Goal: Task Accomplishment & Management: Manage account settings

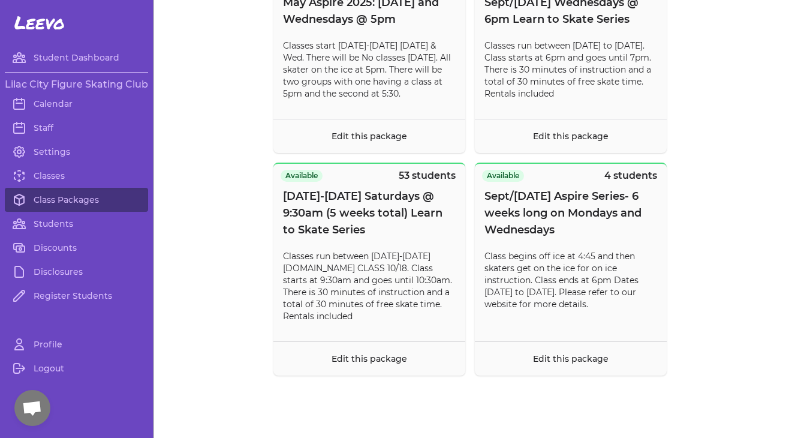
scroll to position [10354, 0]
click at [33, 173] on link "Classes" at bounding box center [76, 176] width 143 height 24
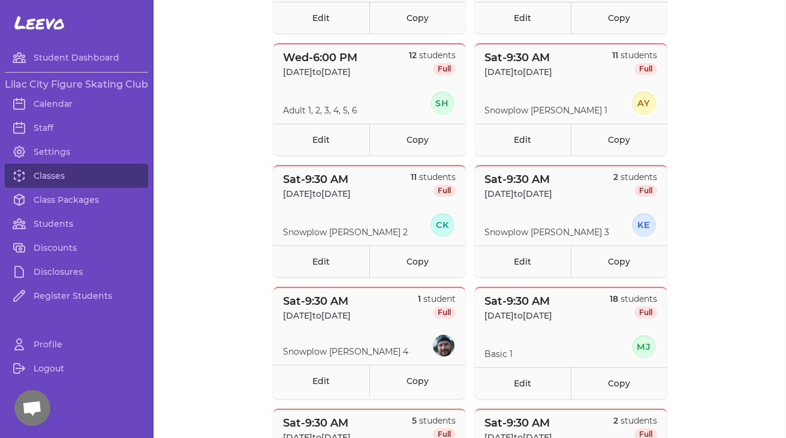
scroll to position [598, 0]
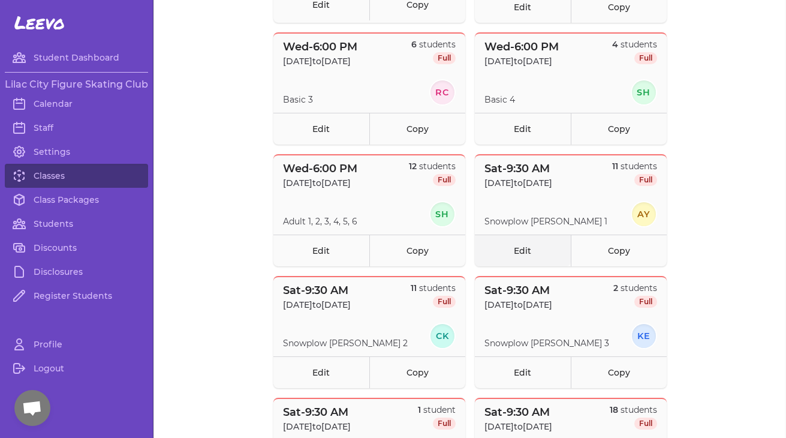
click at [531, 248] on link "Edit" at bounding box center [523, 250] width 96 height 32
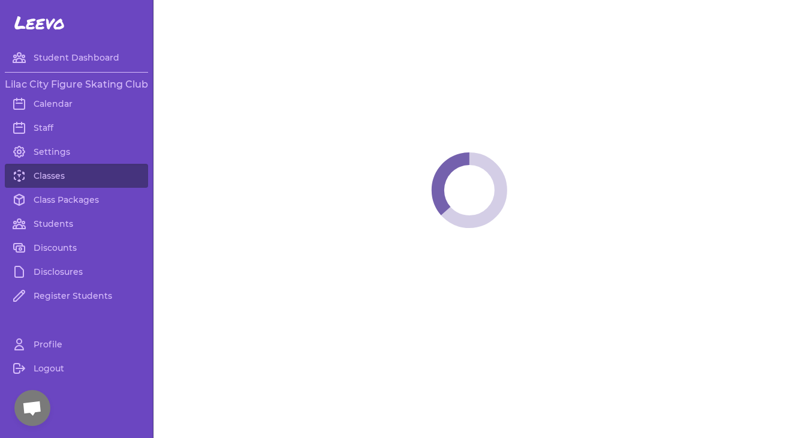
select select "6"
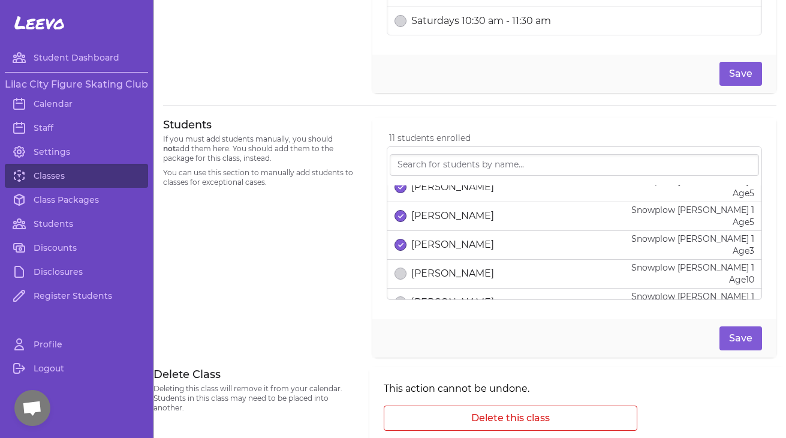
scroll to position [255, 0]
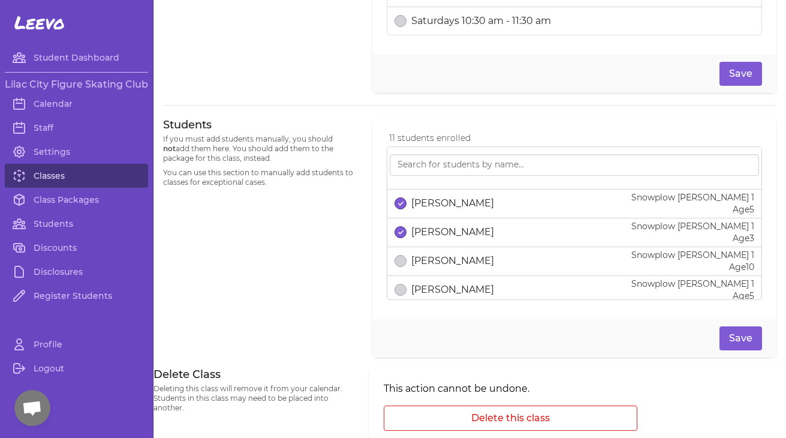
click at [57, 176] on link "Classes" at bounding box center [76, 176] width 143 height 24
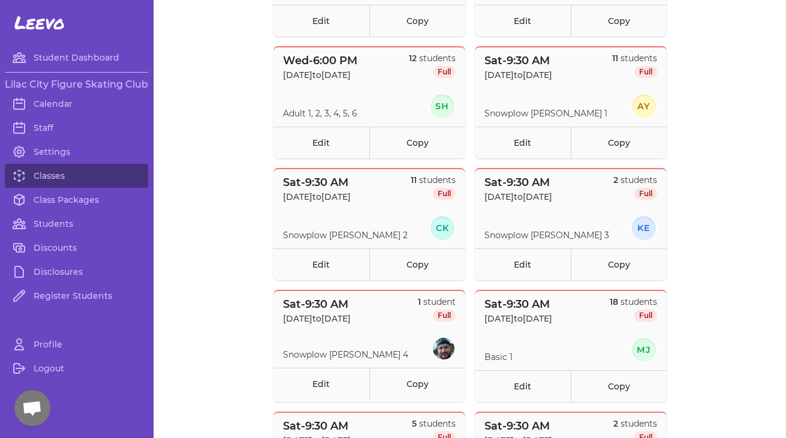
scroll to position [716, 0]
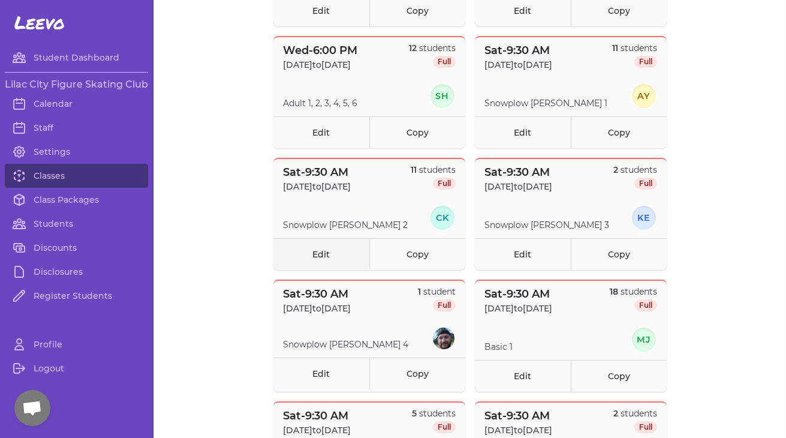
click at [316, 254] on link "Edit" at bounding box center [321, 254] width 96 height 32
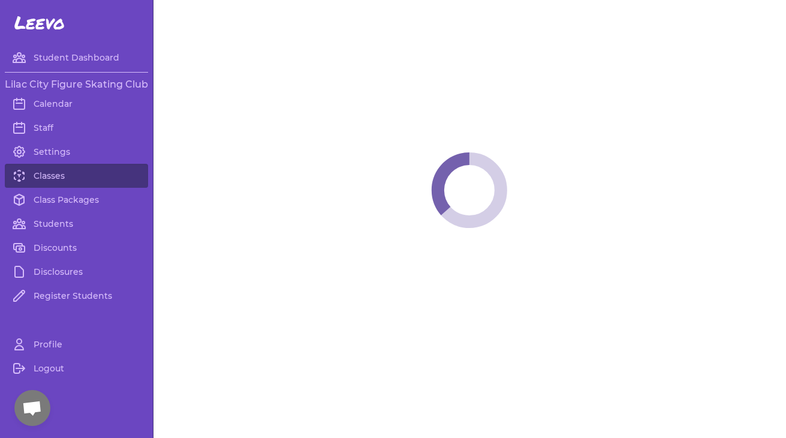
select select "6"
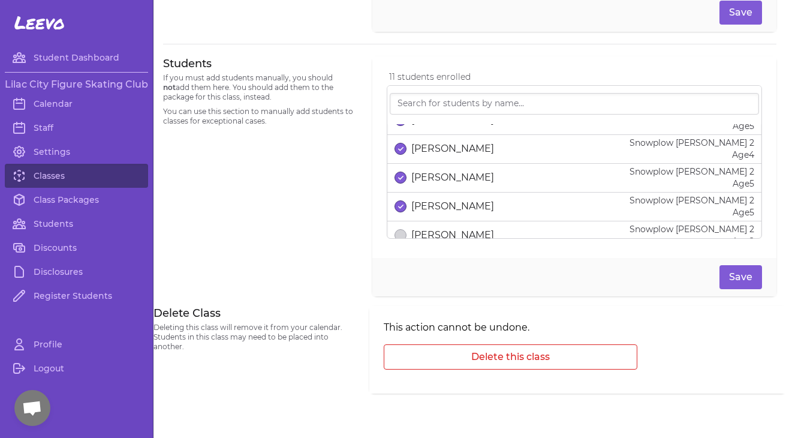
scroll to position [222, 0]
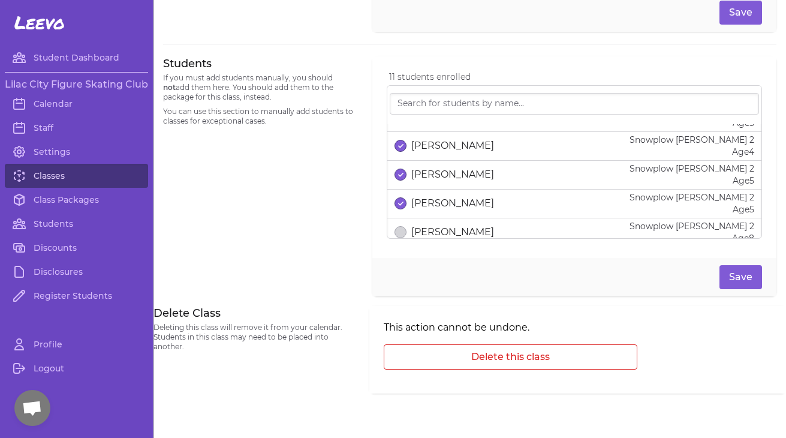
click at [60, 171] on link "Classes" at bounding box center [76, 176] width 143 height 24
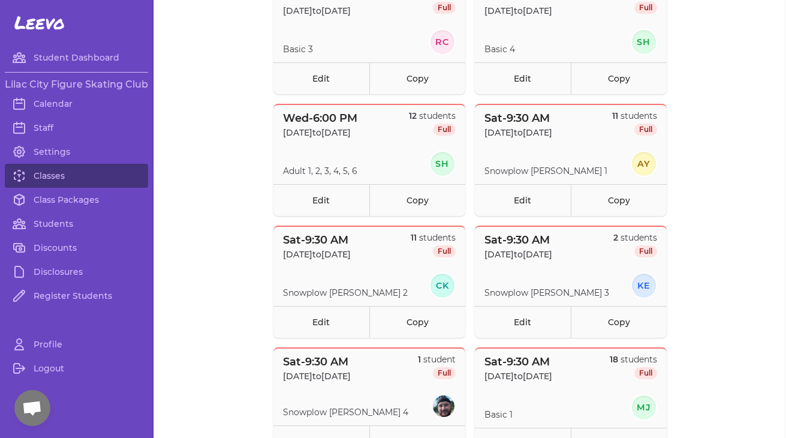
scroll to position [655, 0]
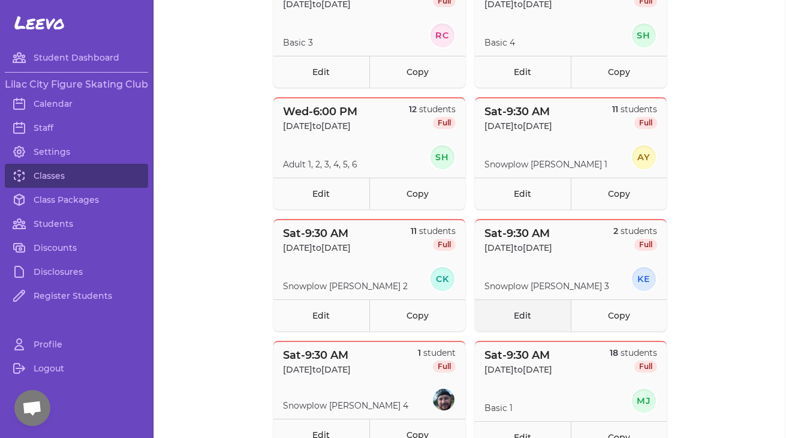
click at [525, 314] on link "Edit" at bounding box center [523, 315] width 96 height 32
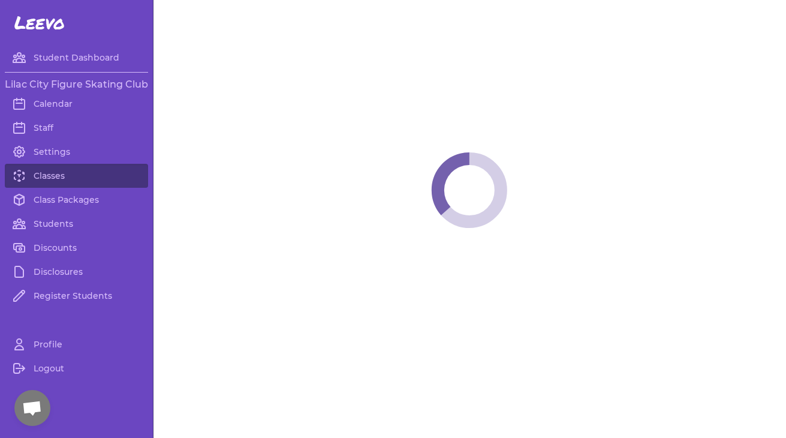
select select "6"
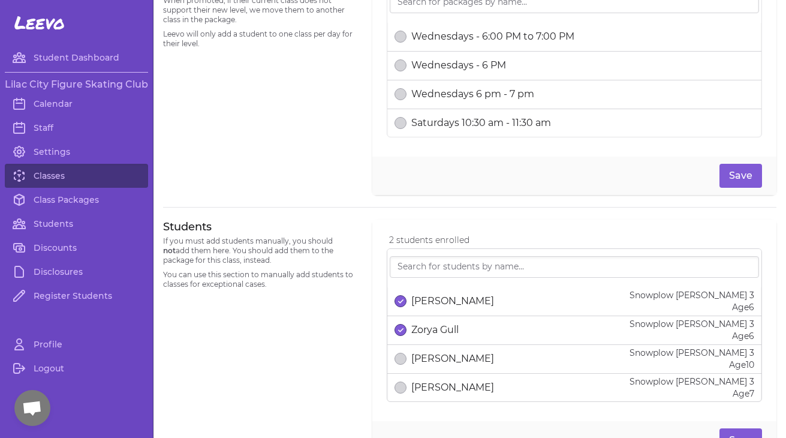
scroll to position [713, 0]
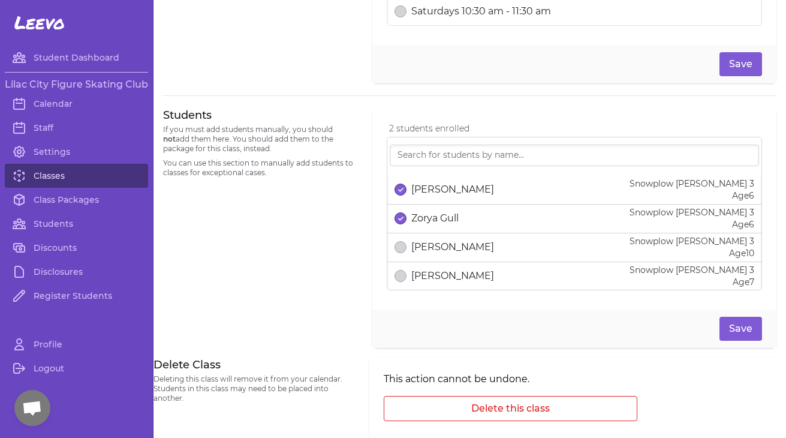
click at [43, 179] on link "Classes" at bounding box center [76, 176] width 143 height 24
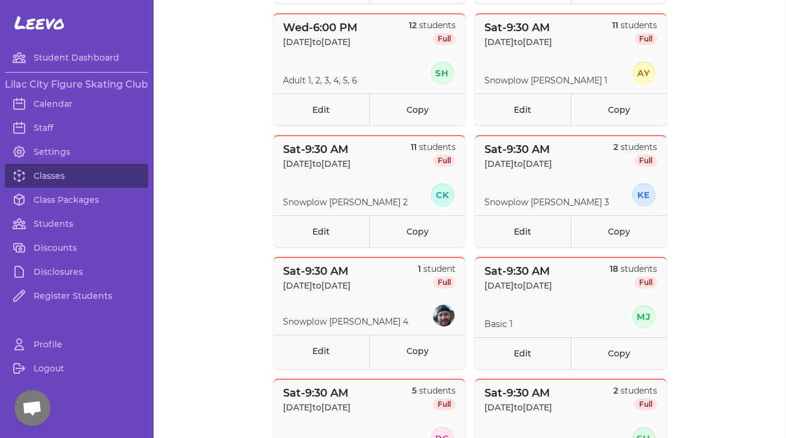
scroll to position [748, 0]
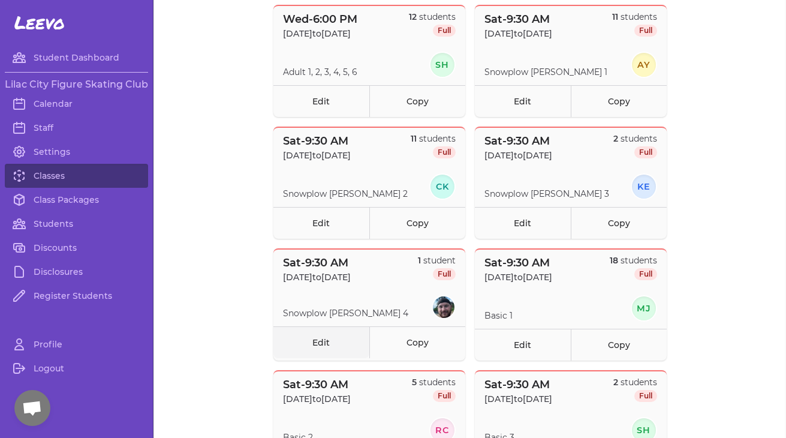
click at [306, 341] on link "Edit" at bounding box center [321, 342] width 96 height 32
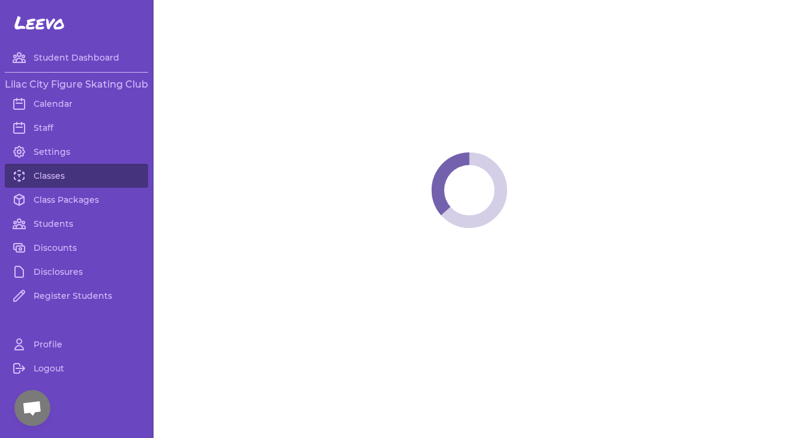
select select "6"
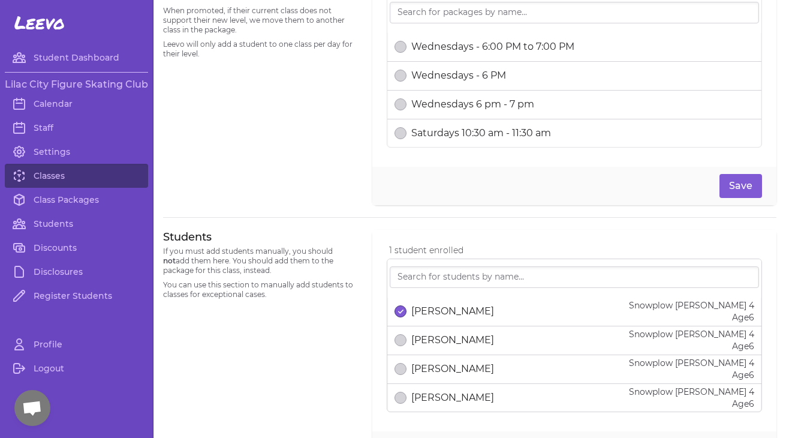
scroll to position [668, 0]
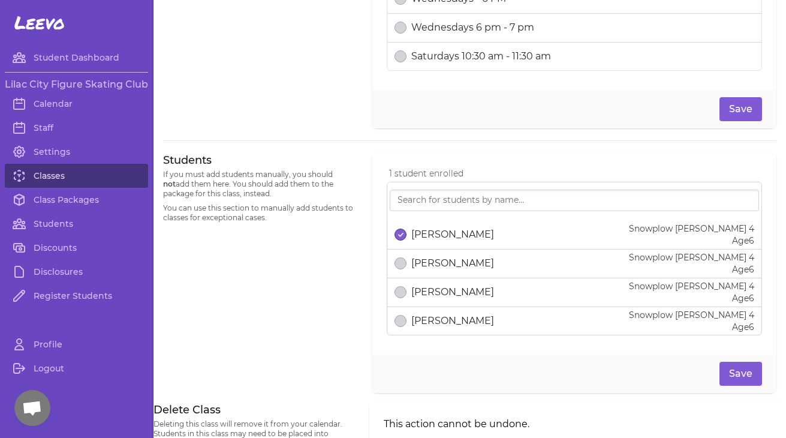
click at [52, 176] on link "Classes" at bounding box center [76, 176] width 143 height 24
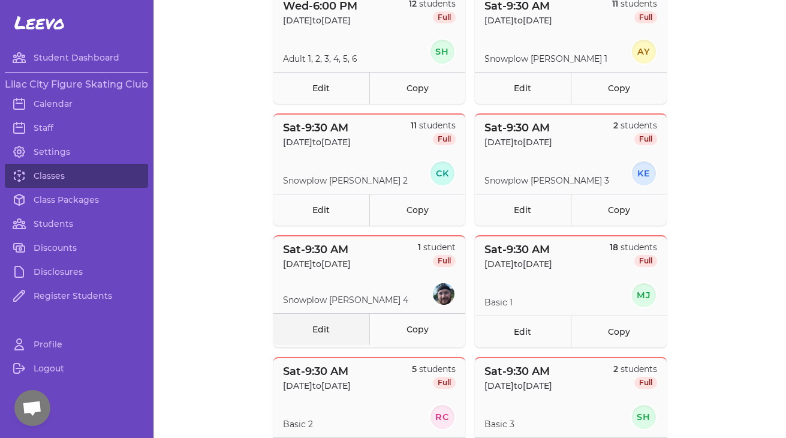
scroll to position [763, 0]
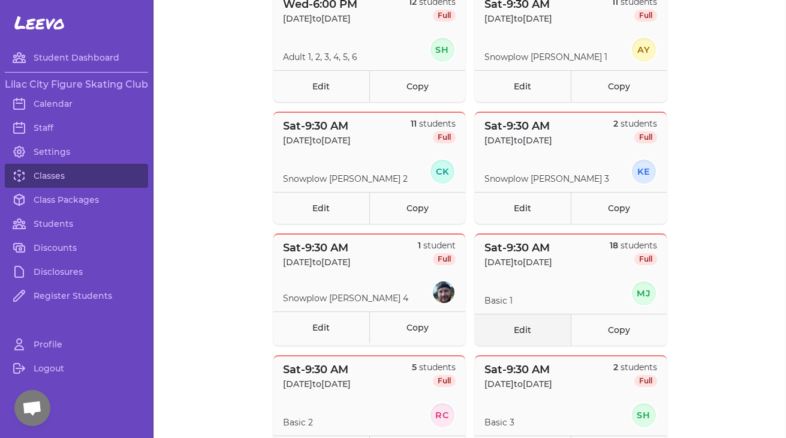
click at [528, 330] on link "Edit" at bounding box center [523, 330] width 96 height 32
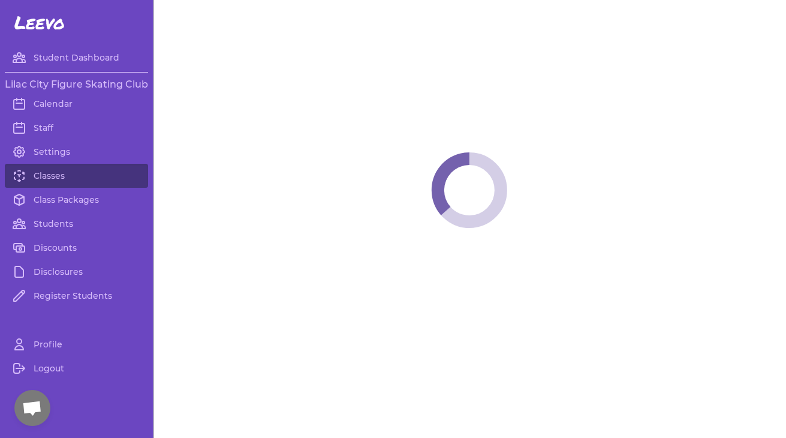
select select "6"
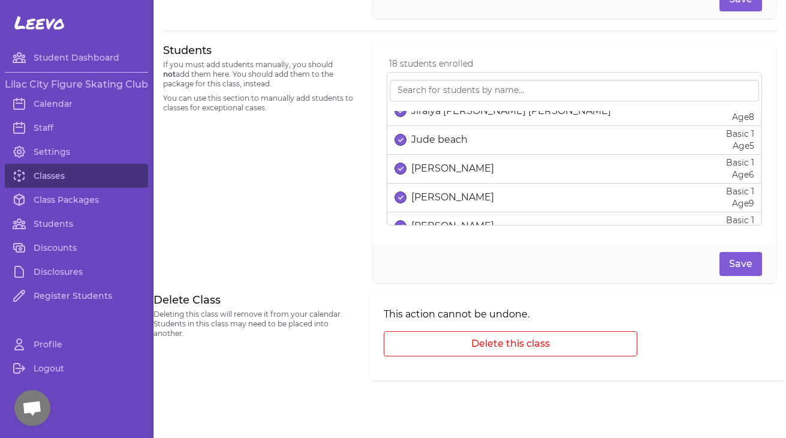
scroll to position [239, 0]
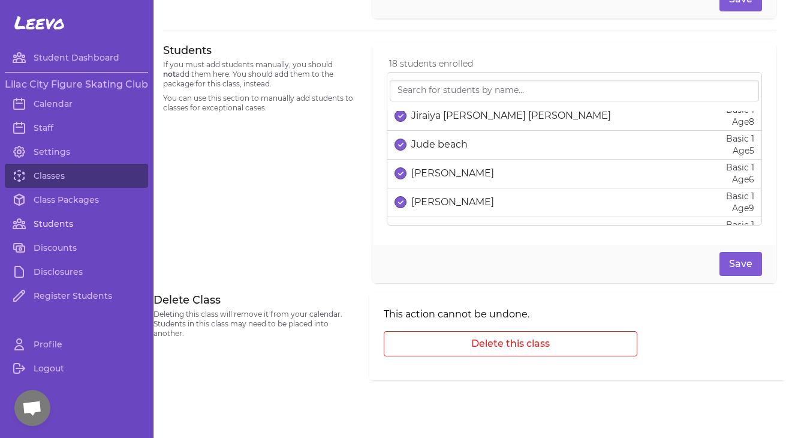
click at [75, 216] on link "Students" at bounding box center [76, 224] width 143 height 24
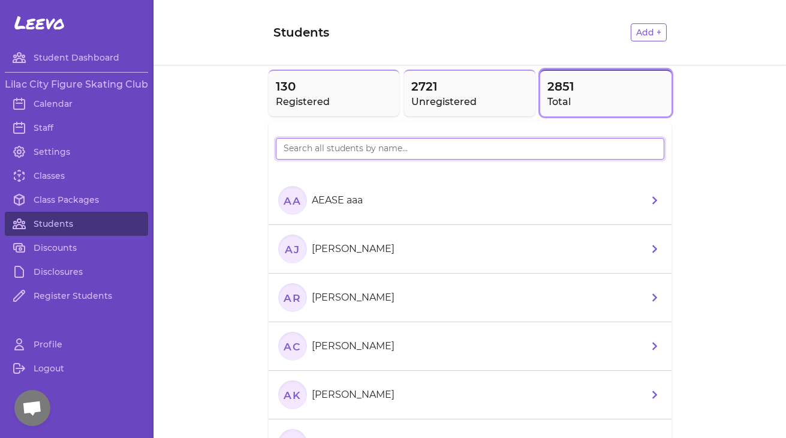
click at [348, 152] on input "search" at bounding box center [470, 149] width 388 height 22
type input "Jude b"
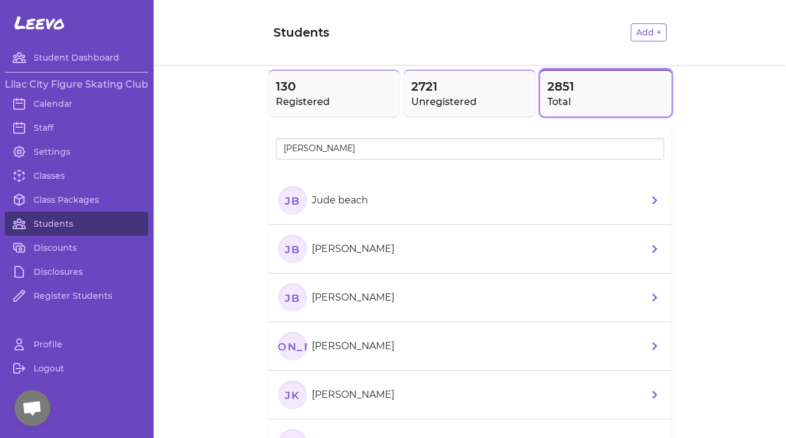
click at [360, 203] on p "Jude beach" at bounding box center [340, 200] width 56 height 14
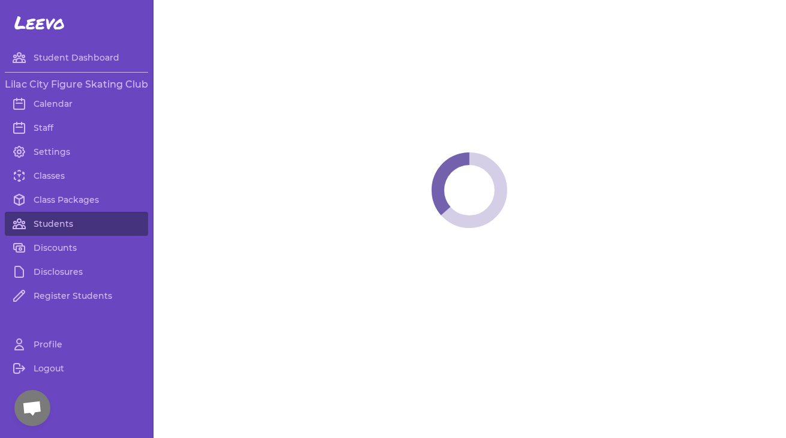
select select "WA"
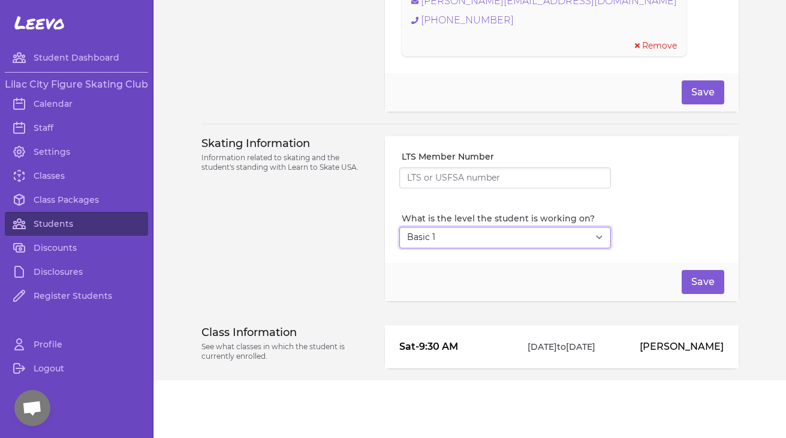
select select "7"
click at [700, 279] on button "Save" at bounding box center [703, 282] width 43 height 24
click at [58, 225] on link "Students" at bounding box center [76, 224] width 143 height 24
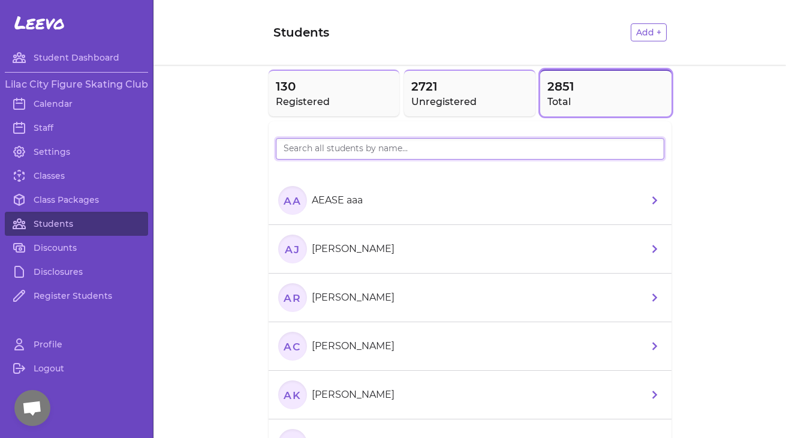
click at [375, 157] on input "search" at bounding box center [470, 149] width 388 height 22
type input "shepherd"
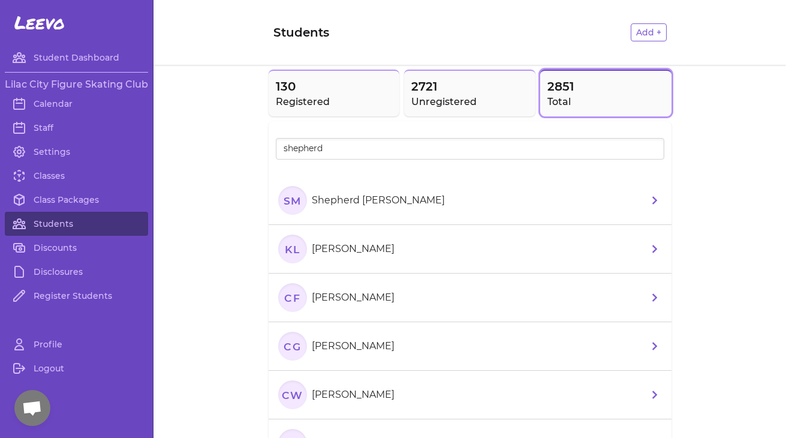
click at [380, 199] on p "Shepherd [PERSON_NAME]" at bounding box center [378, 200] width 133 height 14
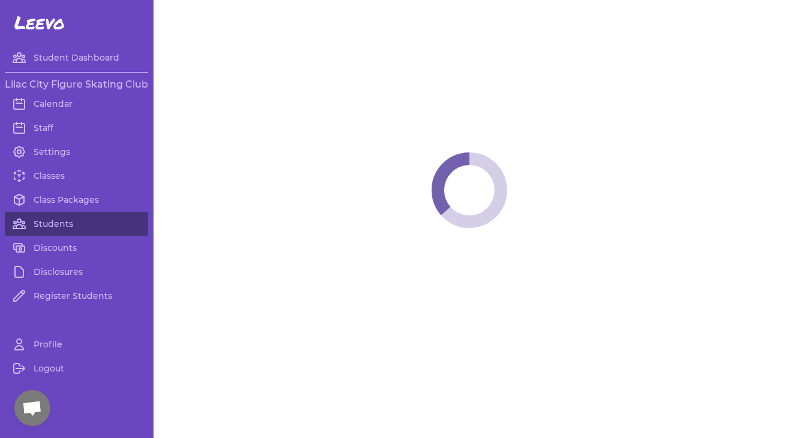
select select "WA"
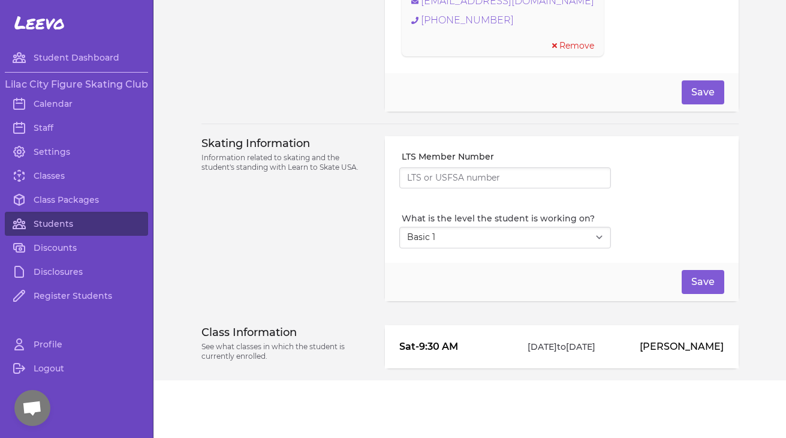
scroll to position [956, 0]
select select "7"
click at [696, 276] on button "Save" at bounding box center [703, 282] width 43 height 24
click at [703, 279] on button "Save" at bounding box center [703, 282] width 43 height 24
click at [47, 218] on link "Students" at bounding box center [76, 224] width 143 height 24
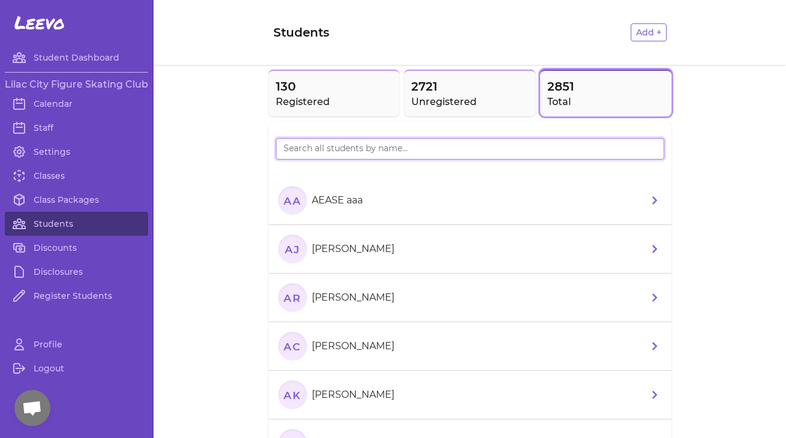
click at [453, 152] on input "search" at bounding box center [470, 149] width 388 height 22
type input "Franklin"
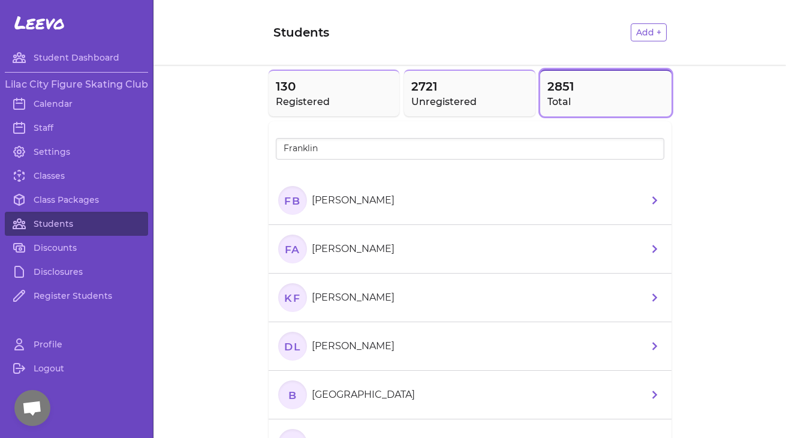
click at [362, 201] on p "[PERSON_NAME]" at bounding box center [353, 200] width 83 height 14
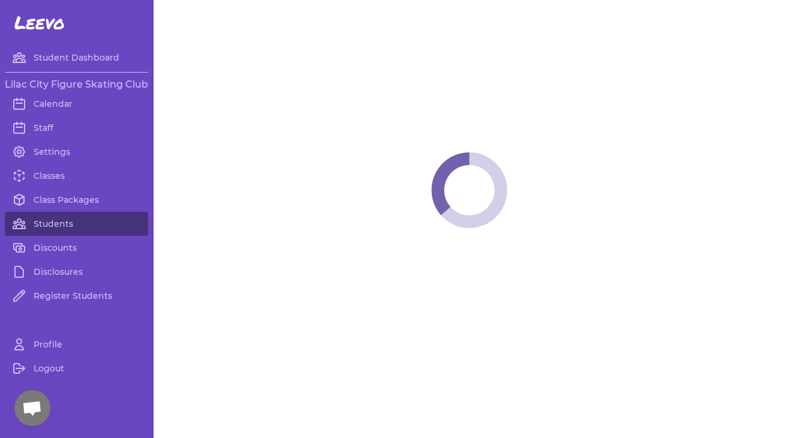
select select "WA"
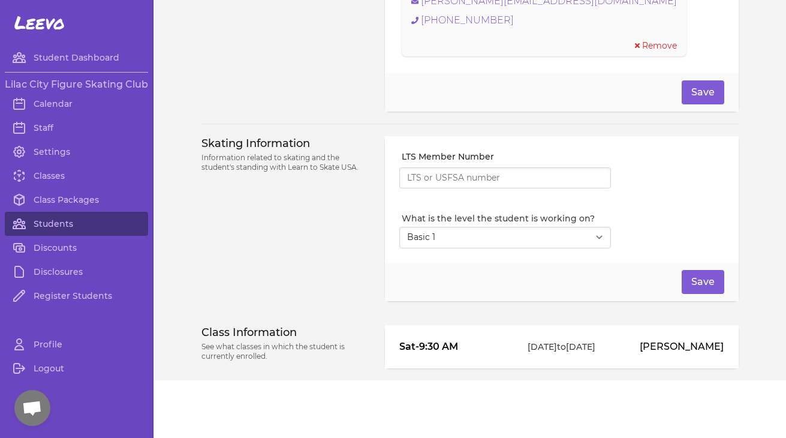
scroll to position [956, 0]
select select "7"
click at [703, 279] on button "Save" at bounding box center [703, 282] width 43 height 24
click at [693, 278] on button "Save" at bounding box center [703, 282] width 43 height 24
click at [72, 228] on link "Students" at bounding box center [76, 224] width 143 height 24
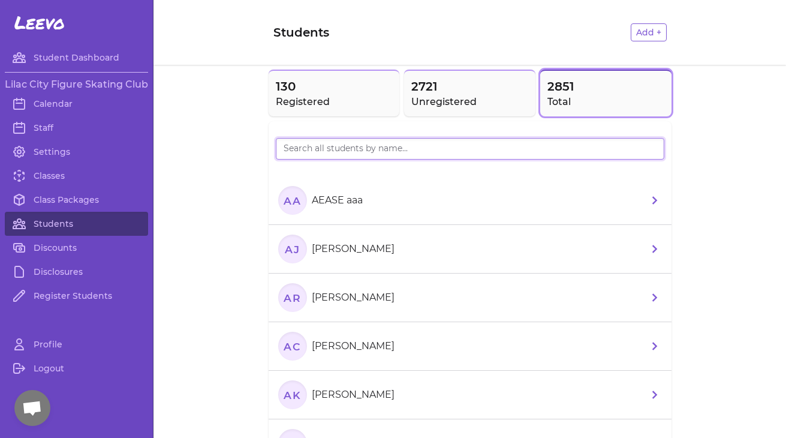
click at [389, 150] on input "search" at bounding box center [470, 149] width 388 height 22
type input "dom"
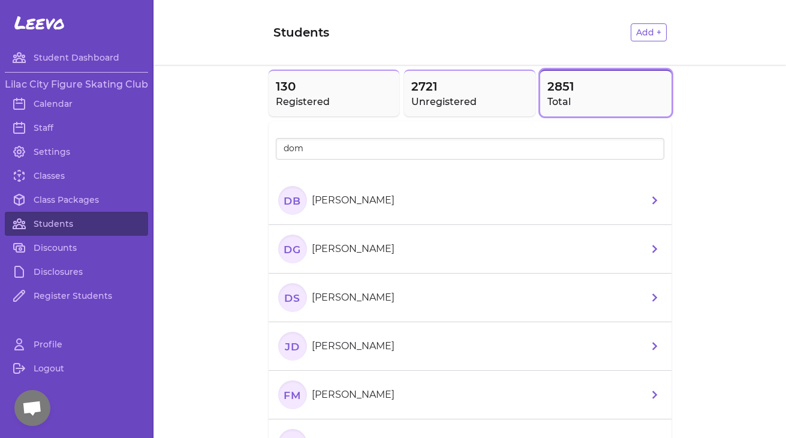
click at [342, 250] on p "[PERSON_NAME]" at bounding box center [353, 249] width 83 height 14
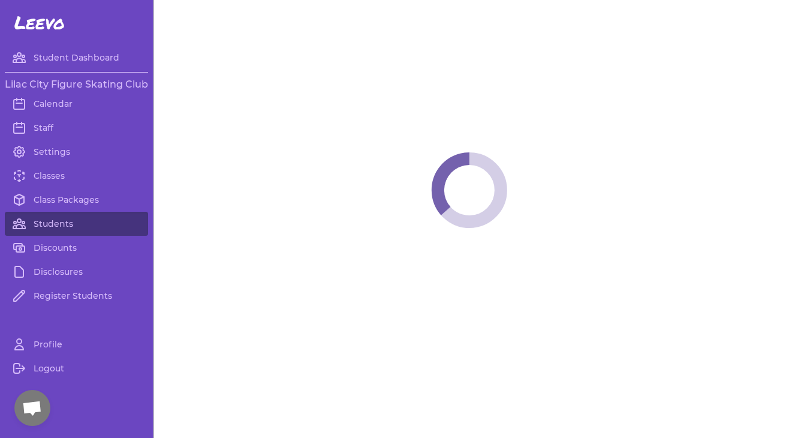
select select "WA"
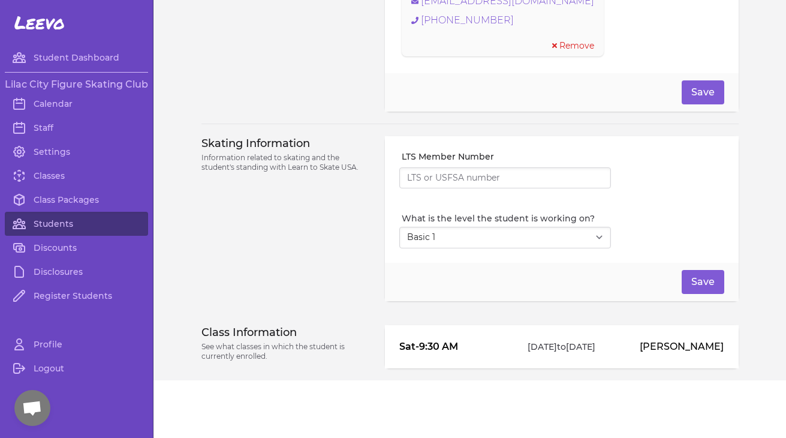
scroll to position [956, 0]
click at [556, 237] on select "Select Level I don't know Basic 1 Basic 2 Basic 3 Basic 4 Basic 5 Basic 6 Snowp…" at bounding box center [505, 238] width 212 height 22
select select "7"
click at [704, 289] on button "Save" at bounding box center [703, 282] width 43 height 24
click at [700, 281] on button "Save" at bounding box center [703, 282] width 43 height 24
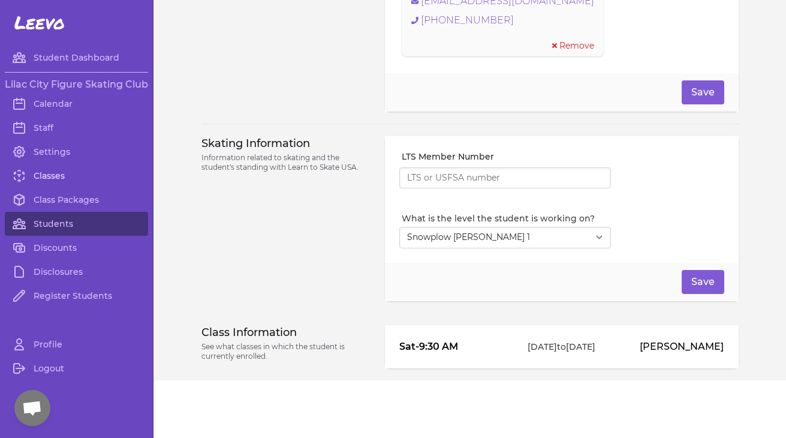
click at [45, 176] on link "Classes" at bounding box center [76, 176] width 143 height 24
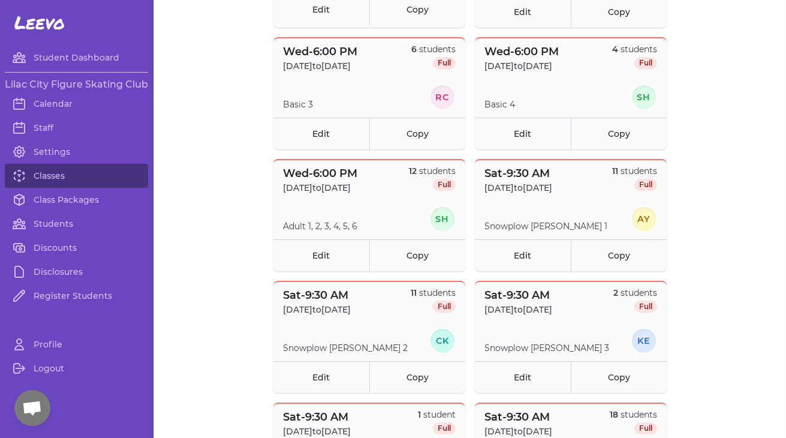
scroll to position [583, 0]
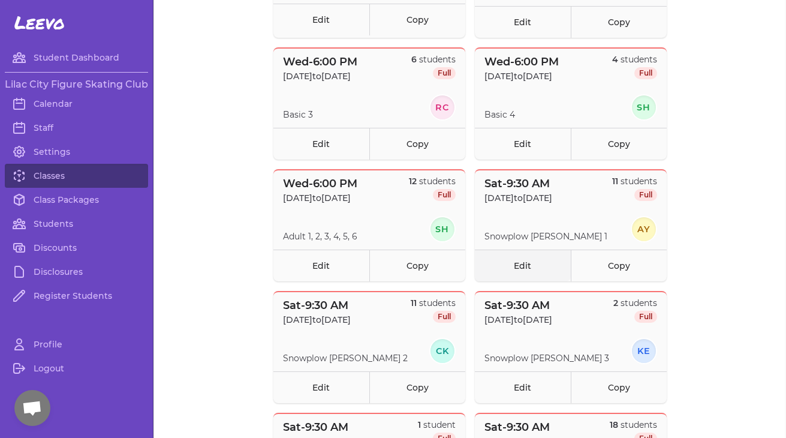
click at [526, 264] on link "Edit" at bounding box center [523, 265] width 96 height 32
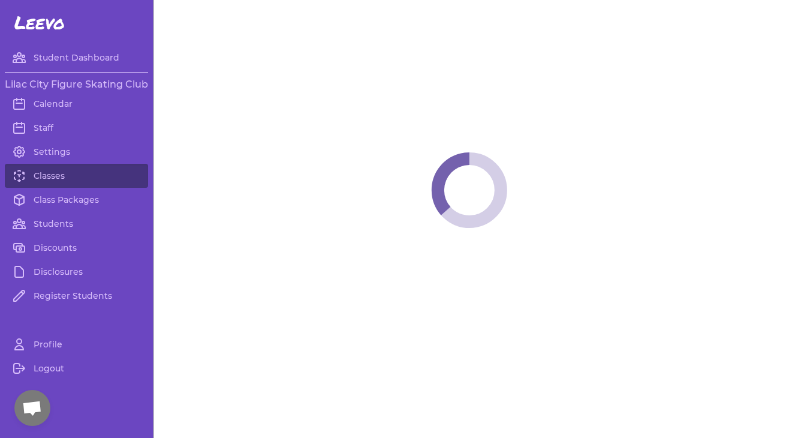
select select "6"
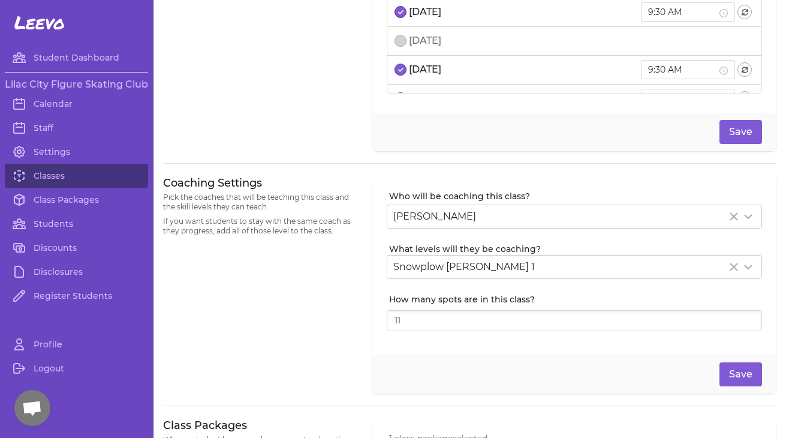
scroll to position [318, 0]
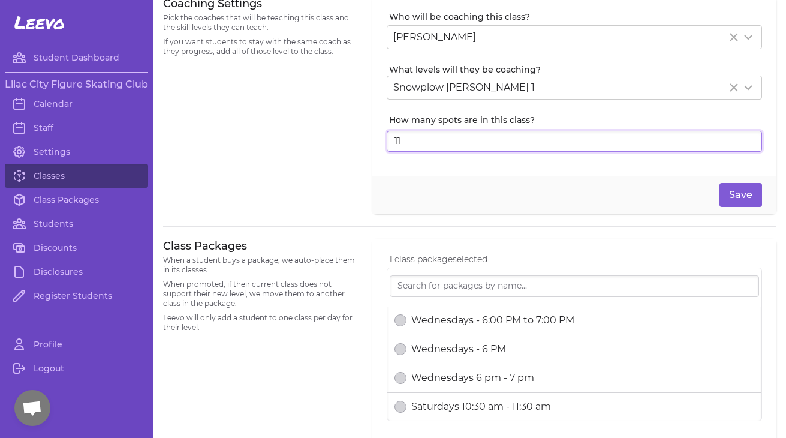
click at [415, 141] on input "11" at bounding box center [574, 142] width 375 height 22
type input "16"
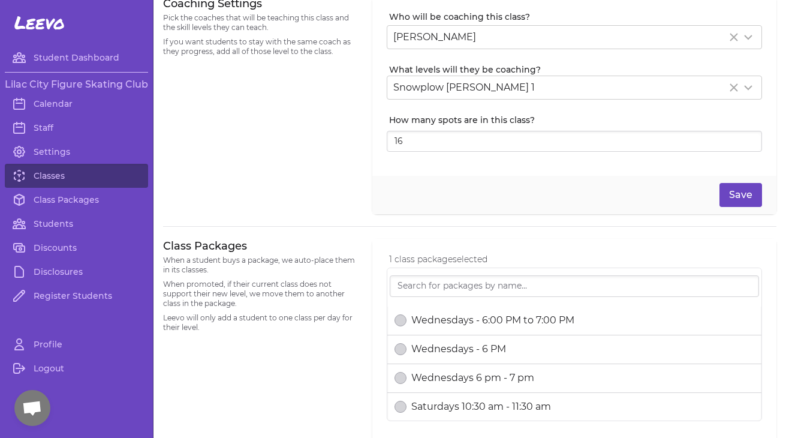
click at [737, 200] on button "Save" at bounding box center [740, 195] width 43 height 24
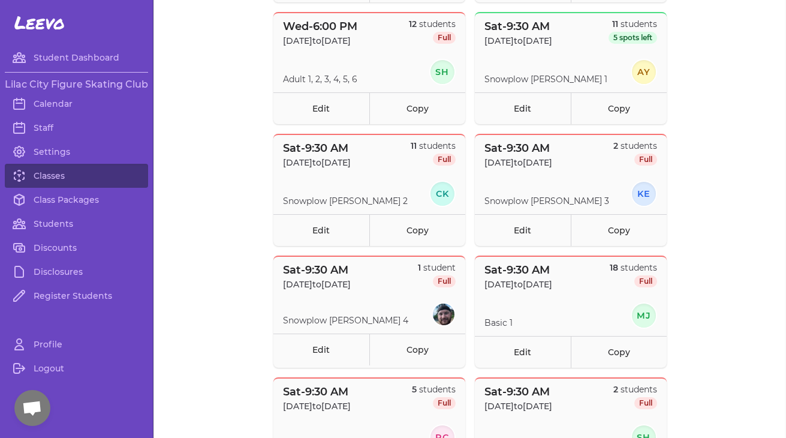
scroll to position [797, 0]
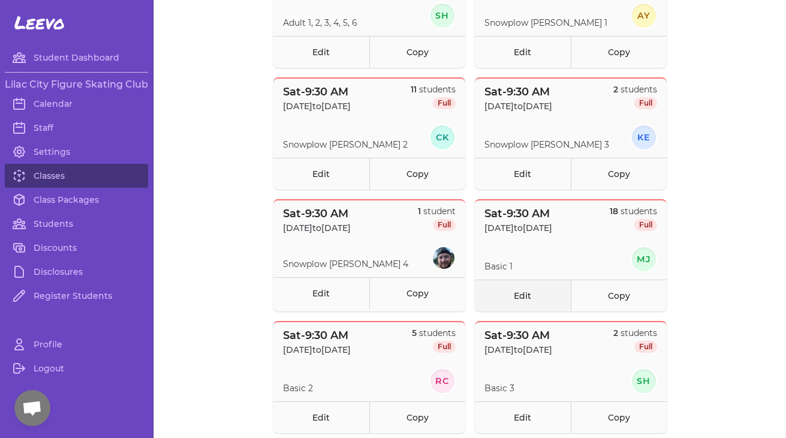
click at [523, 297] on link "Edit" at bounding box center [523, 295] width 96 height 32
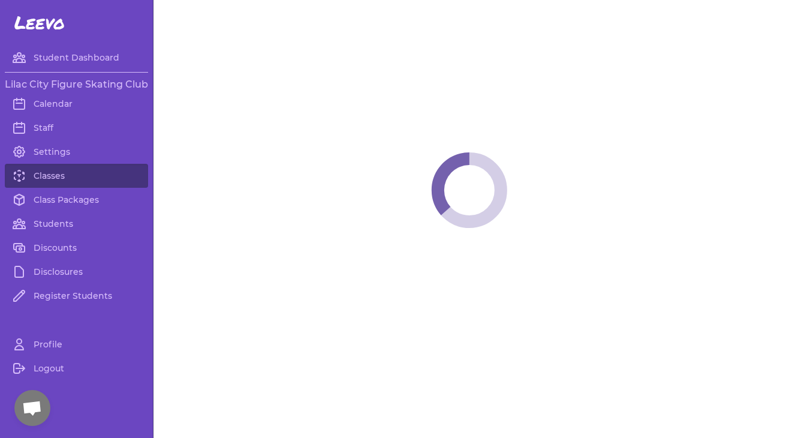
select select "6"
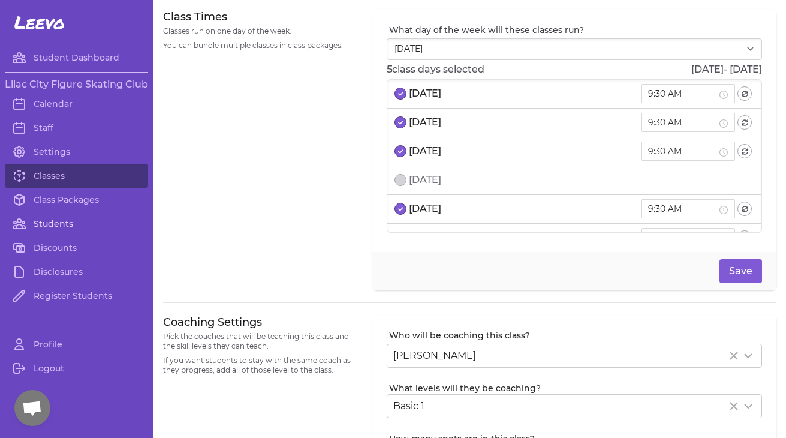
click at [55, 222] on link "Students" at bounding box center [76, 224] width 143 height 24
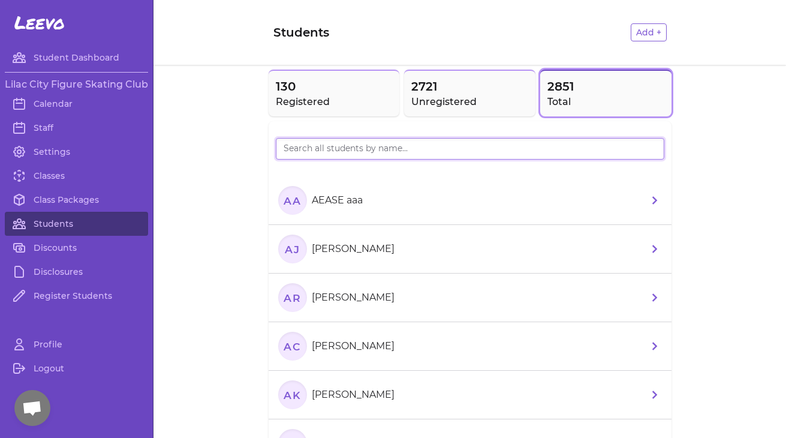
click at [350, 159] on input "search" at bounding box center [470, 149] width 388 height 22
type input "[PERSON_NAME]"
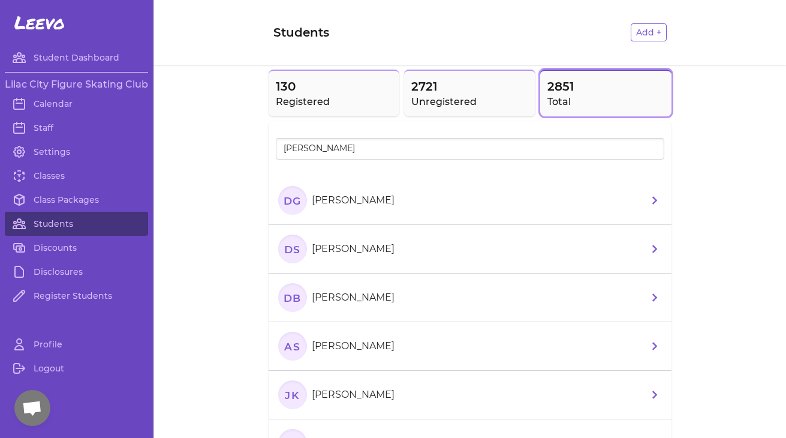
click at [354, 205] on p "[PERSON_NAME]" at bounding box center [353, 200] width 83 height 14
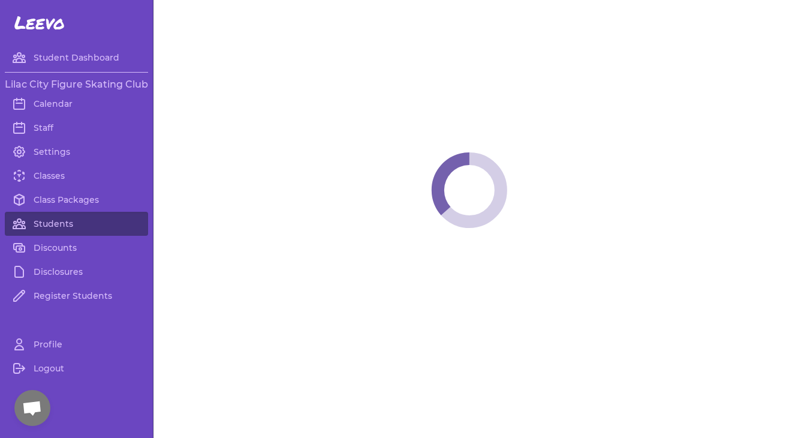
select select "WA"
select select "7"
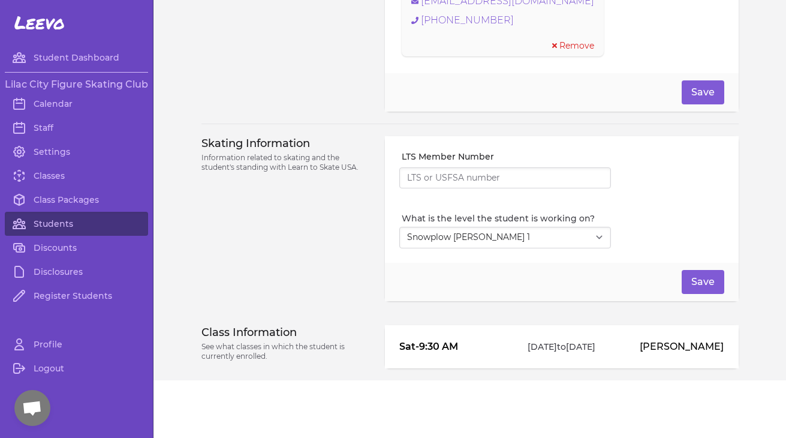
scroll to position [956, 0]
click at [699, 287] on button "Save" at bounding box center [703, 282] width 43 height 24
click at [58, 223] on link "Students" at bounding box center [76, 224] width 143 height 24
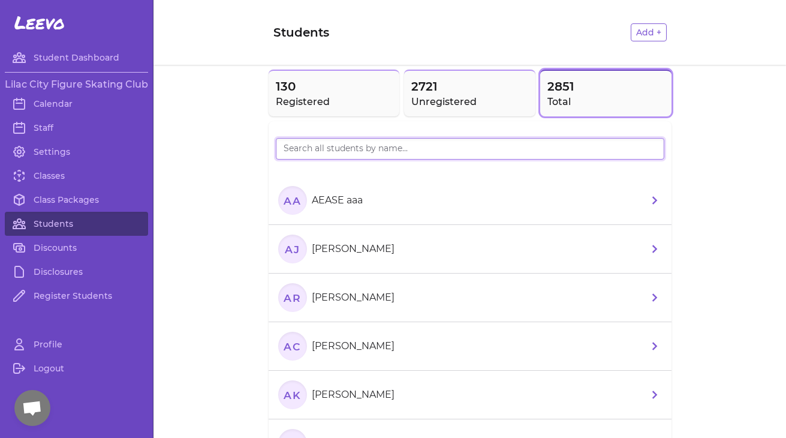
click at [397, 151] on input "search" at bounding box center [470, 149] width 388 height 22
type input "frankln"
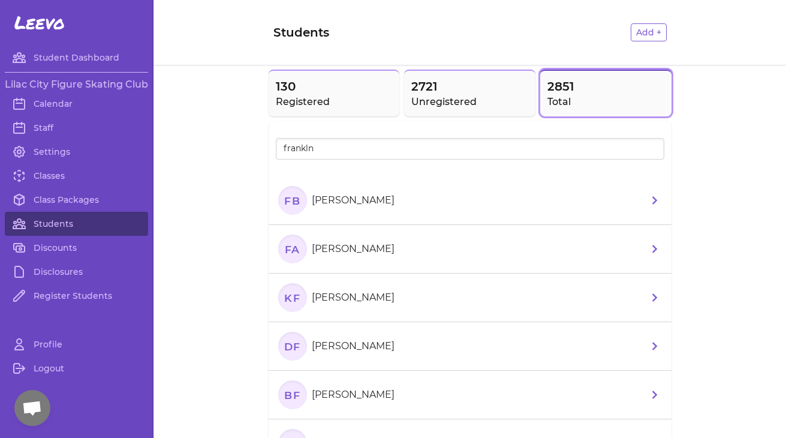
click at [340, 200] on p "[PERSON_NAME]" at bounding box center [353, 200] width 83 height 14
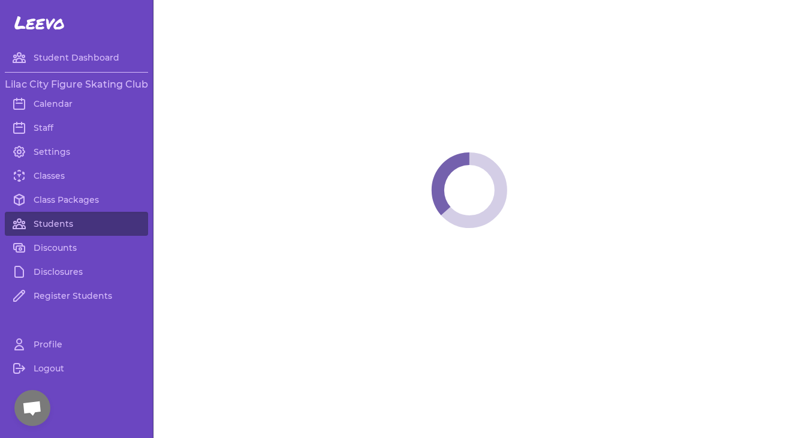
select select "WA"
select select "7"
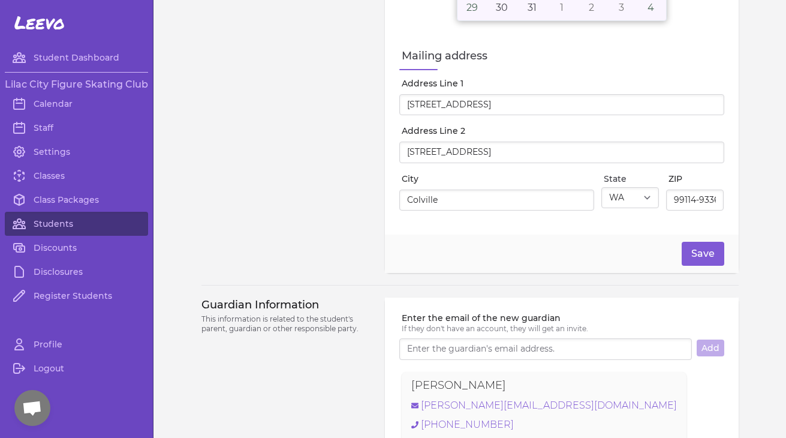
scroll to position [923, 0]
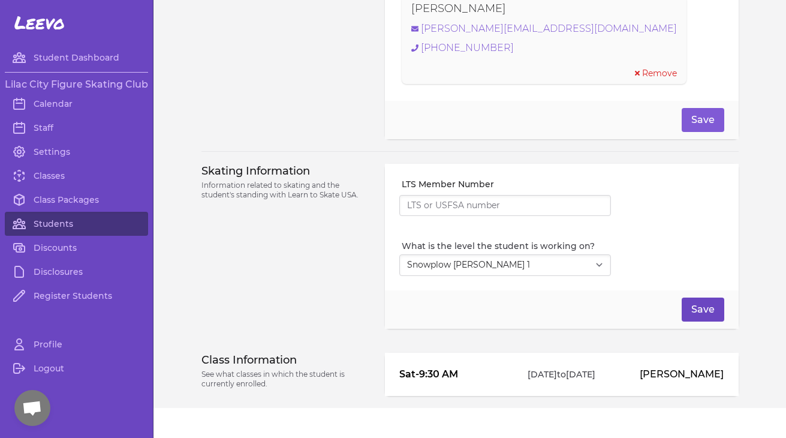
click at [707, 321] on button "Save" at bounding box center [703, 309] width 43 height 24
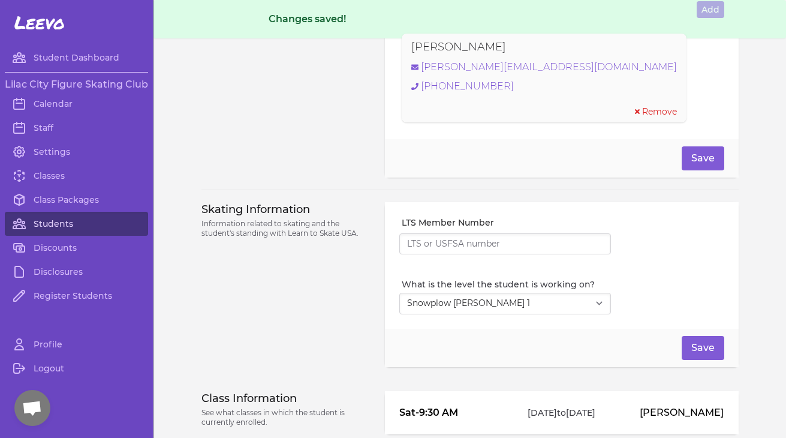
click at [72, 222] on link "Students" at bounding box center [76, 224] width 143 height 24
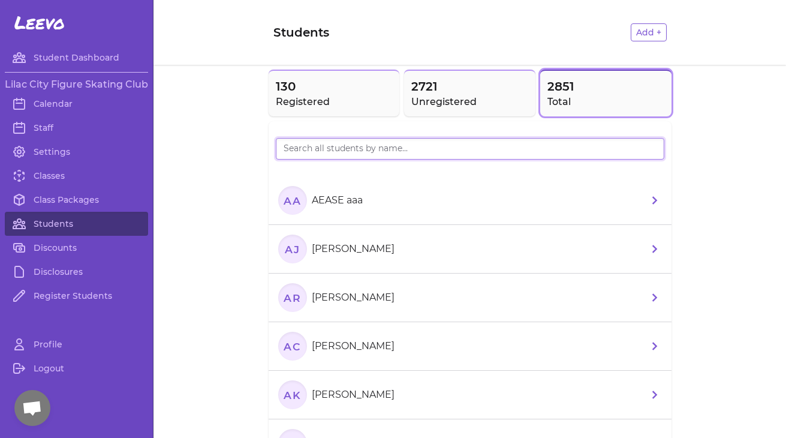
click at [332, 149] on input "search" at bounding box center [470, 149] width 388 height 22
type input "shep"
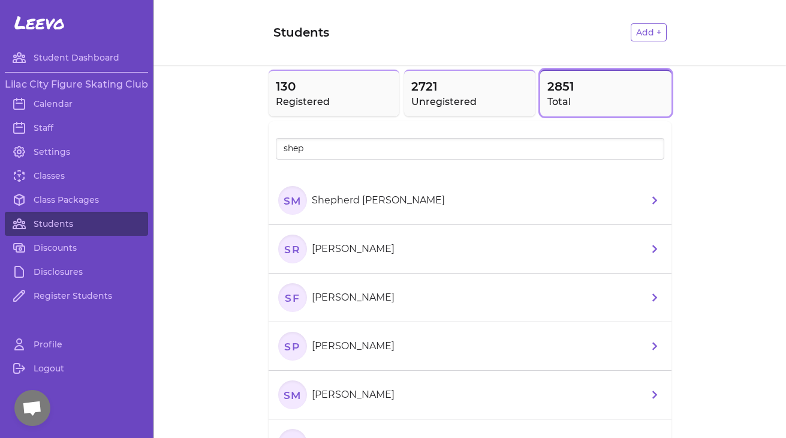
click at [387, 204] on p "Shepherd [PERSON_NAME]" at bounding box center [378, 200] width 133 height 14
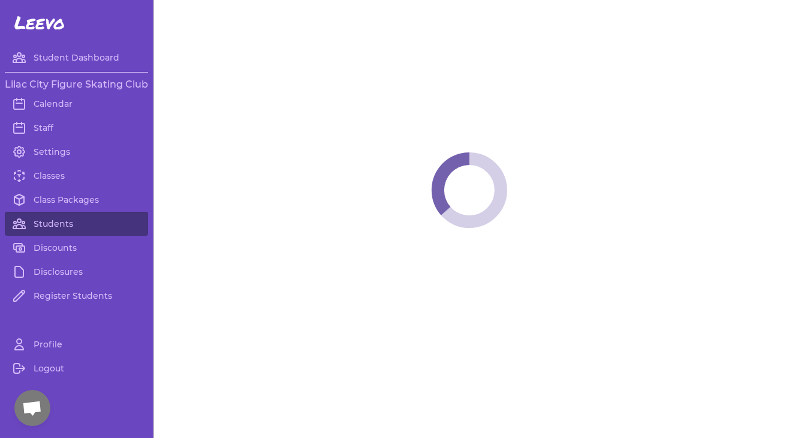
select select "WA"
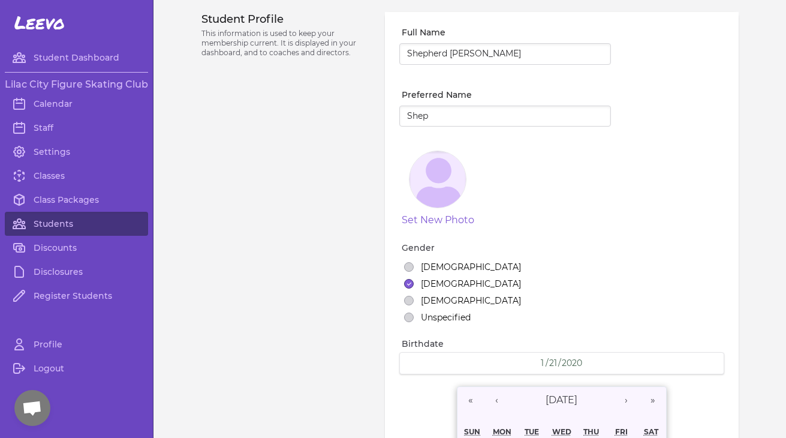
select select "7"
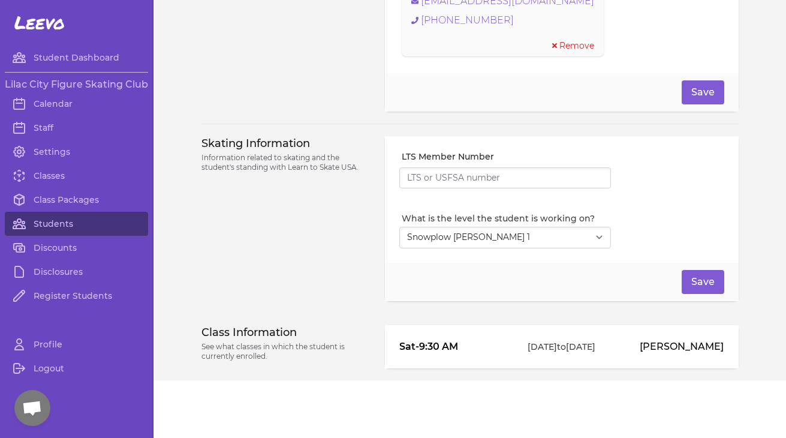
scroll to position [956, 0]
click at [706, 275] on button "Save" at bounding box center [703, 282] width 43 height 24
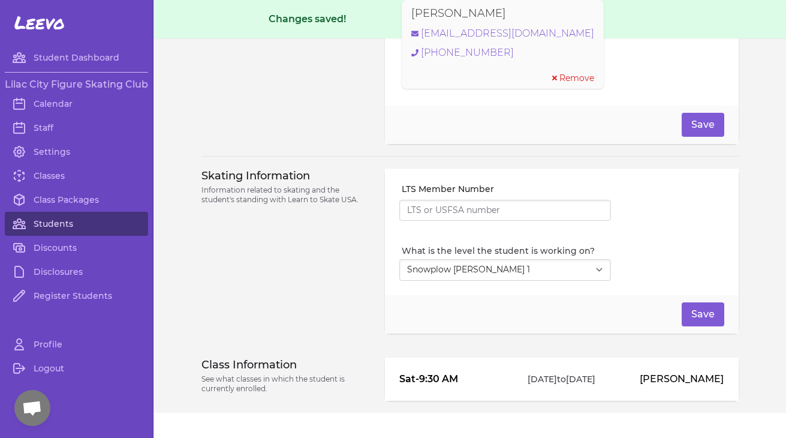
click at [62, 224] on link "Students" at bounding box center [76, 224] width 143 height 24
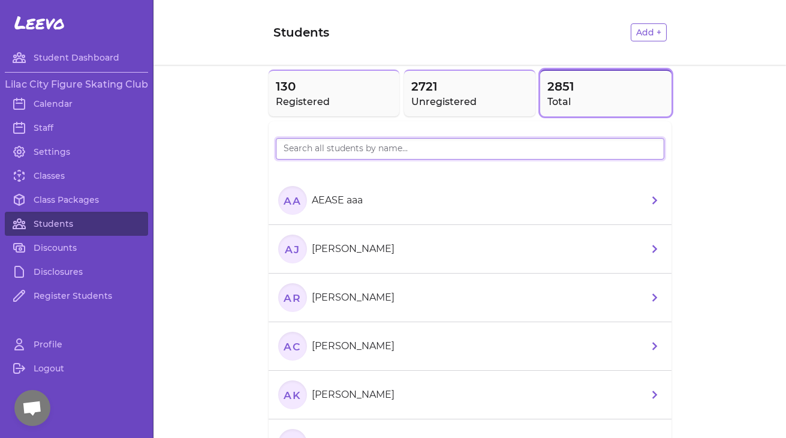
click at [423, 150] on input "search" at bounding box center [470, 149] width 388 height 22
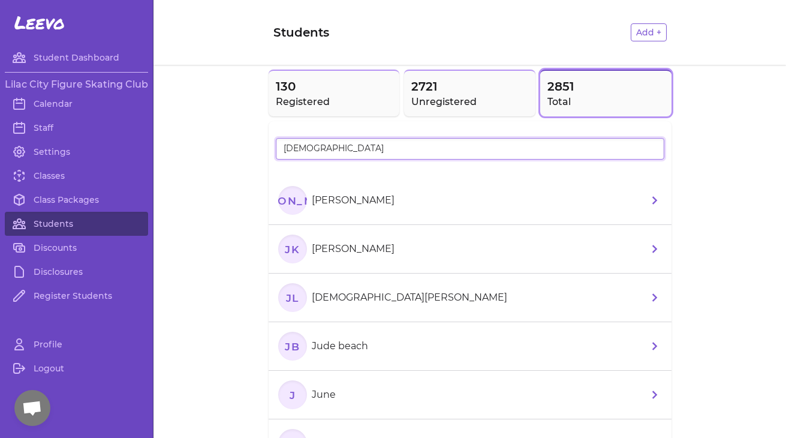
type input "[DEMOGRAPHIC_DATA]"
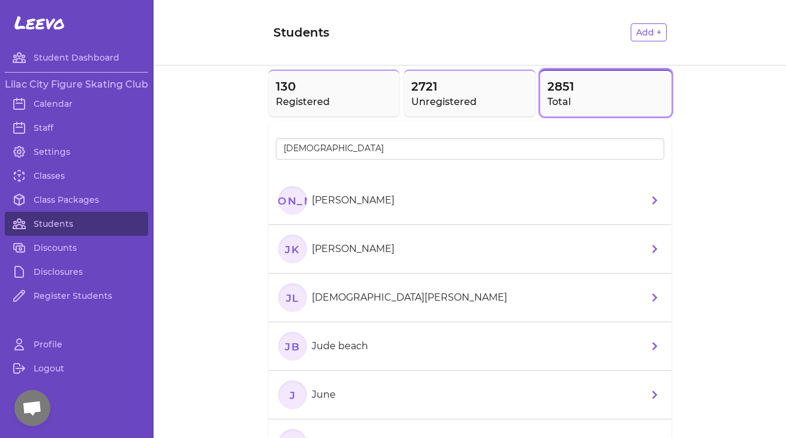
click at [336, 345] on p "Jude beach" at bounding box center [340, 346] width 56 height 14
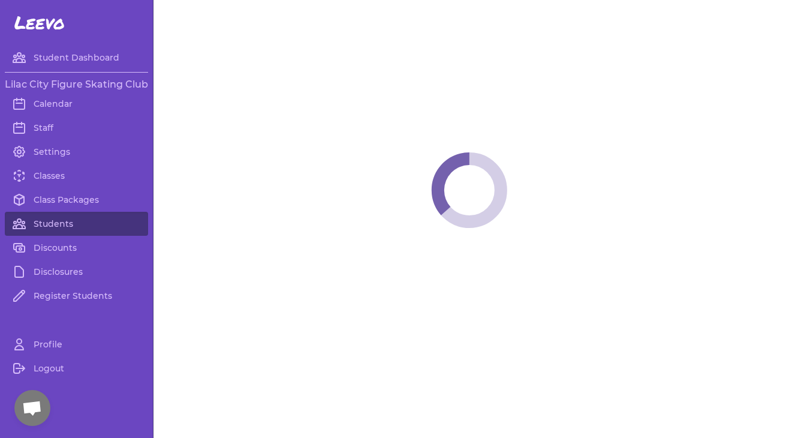
select select "WA"
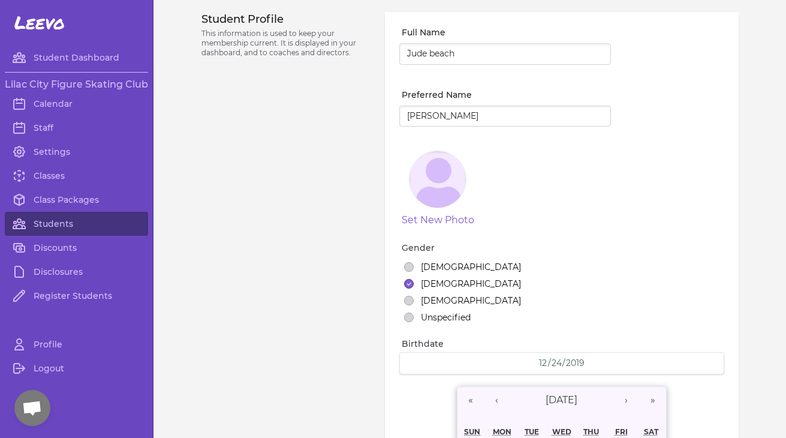
select select "7"
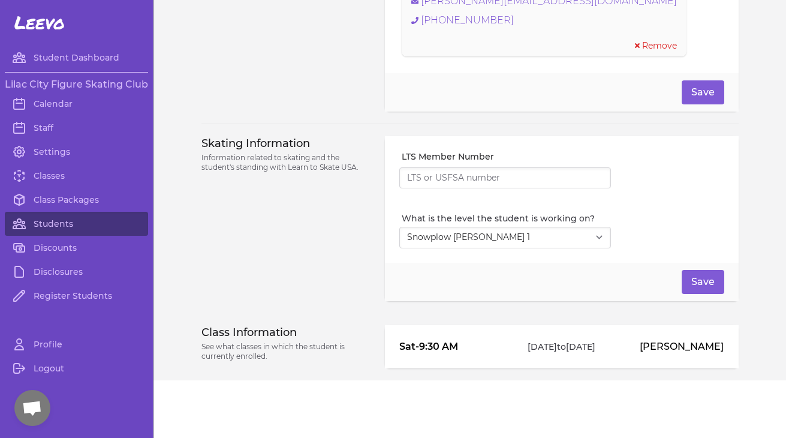
scroll to position [963, 0]
click at [696, 288] on button "Save" at bounding box center [703, 282] width 43 height 24
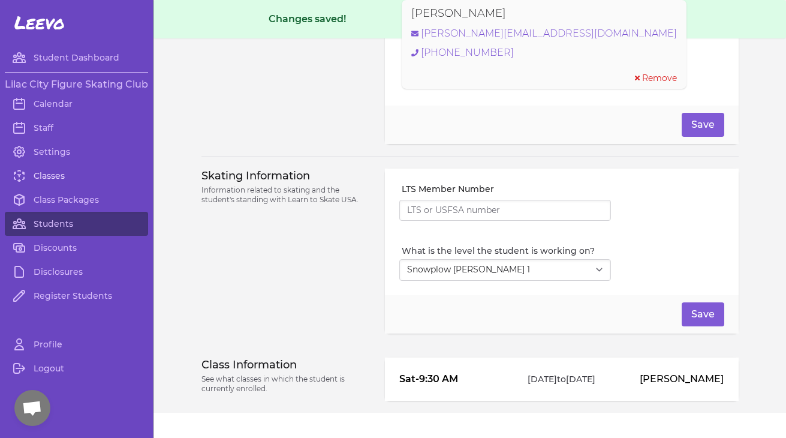
click at [38, 183] on link "Classes" at bounding box center [76, 176] width 143 height 24
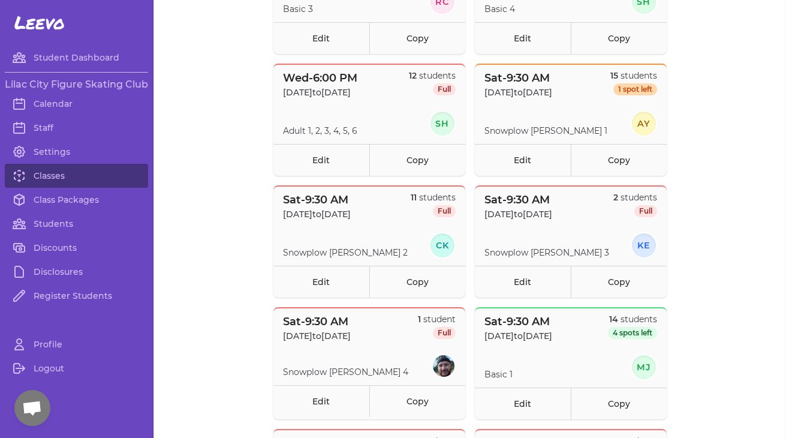
scroll to position [559, 0]
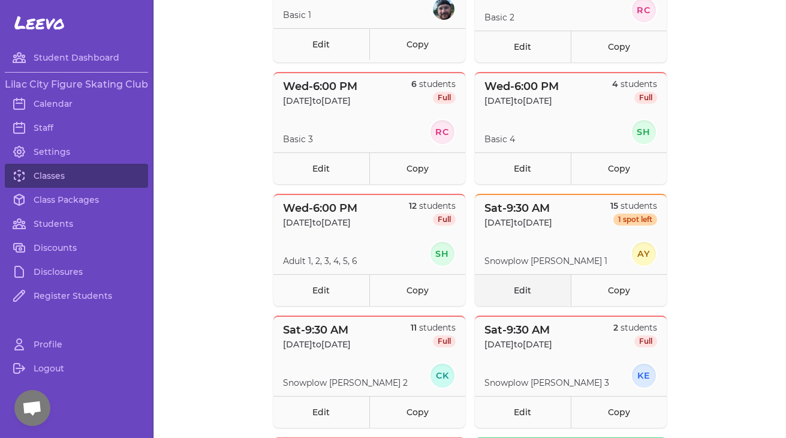
click at [505, 293] on link "Edit" at bounding box center [523, 290] width 96 height 32
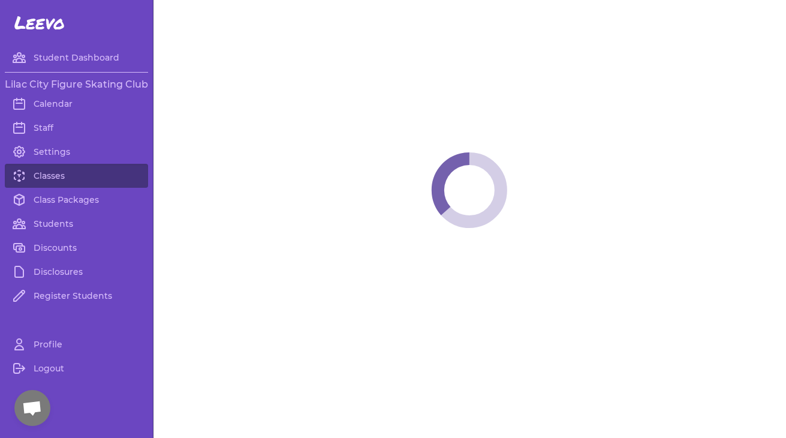
select select "6"
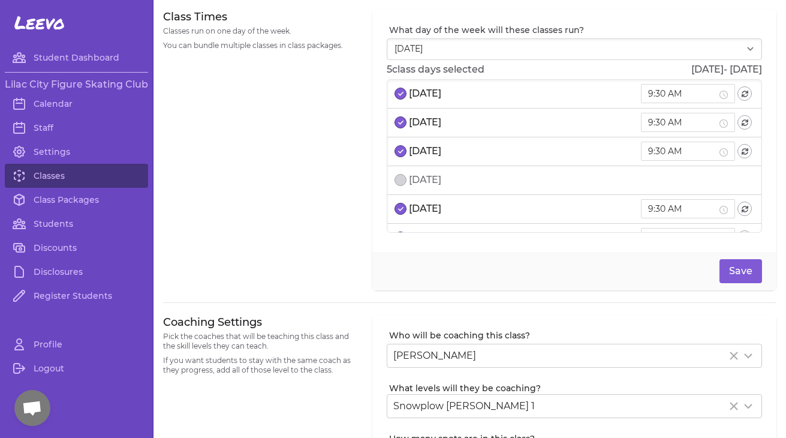
scroll to position [302, 0]
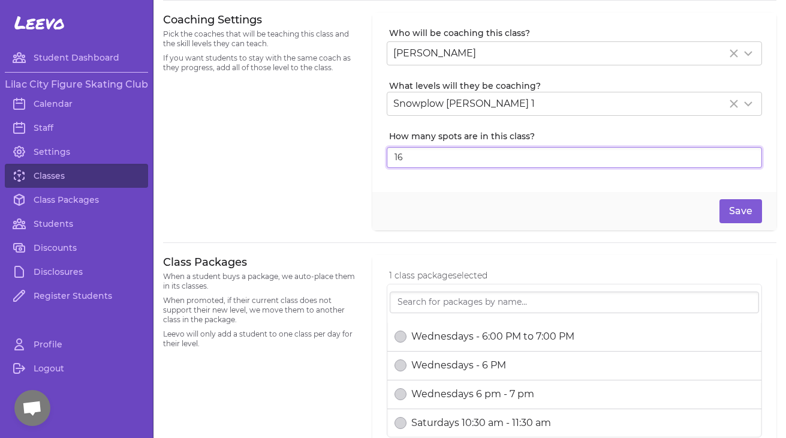
click at [434, 162] on input "16" at bounding box center [574, 158] width 375 height 22
type input "15"
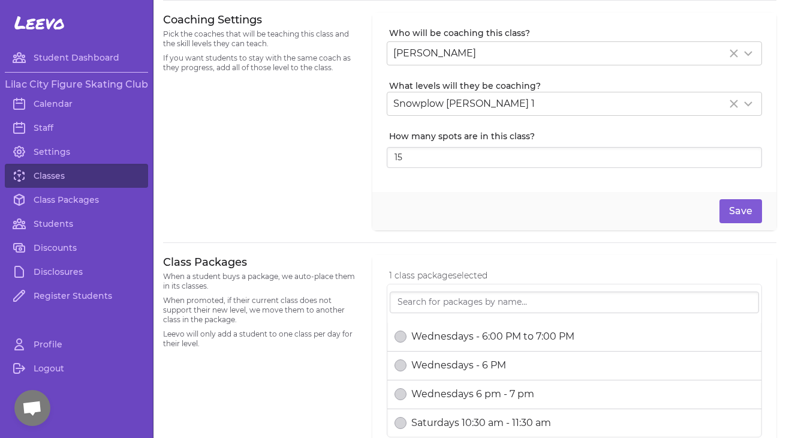
click at [763, 222] on div "Save" at bounding box center [574, 211] width 404 height 38
click at [739, 218] on button "Save" at bounding box center [740, 211] width 43 height 24
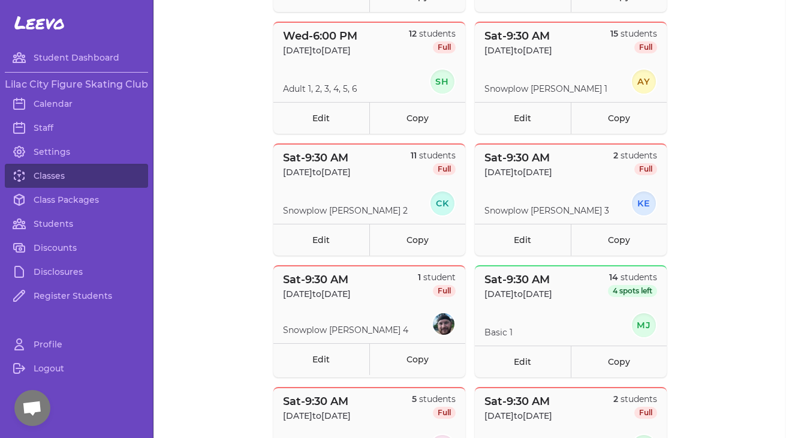
scroll to position [728, 0]
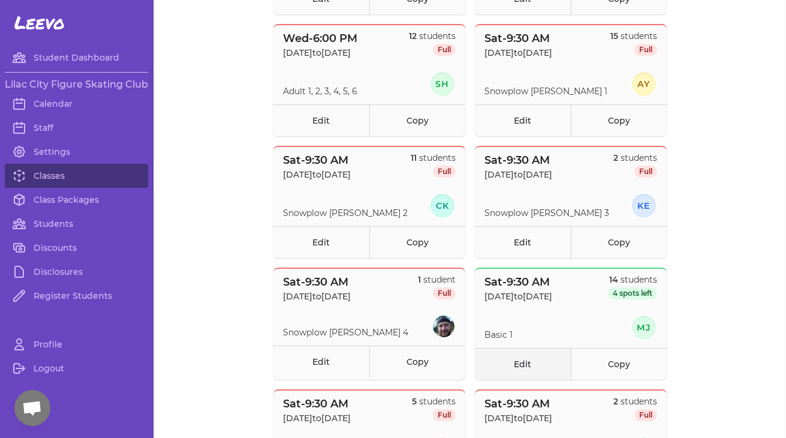
click at [517, 360] on link "Edit" at bounding box center [523, 364] width 96 height 32
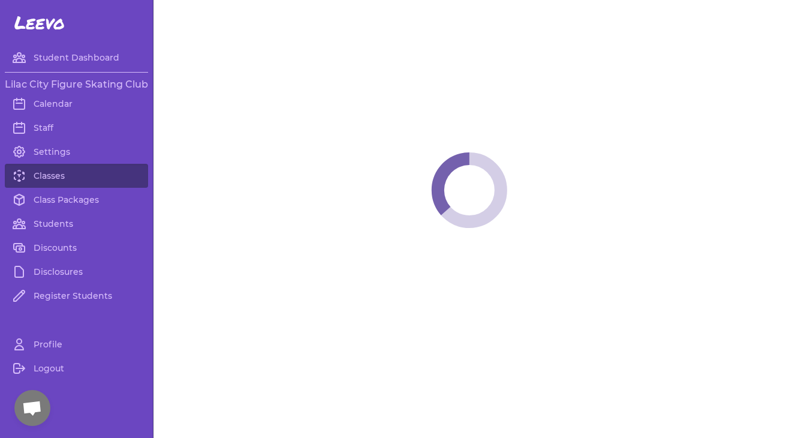
select select "6"
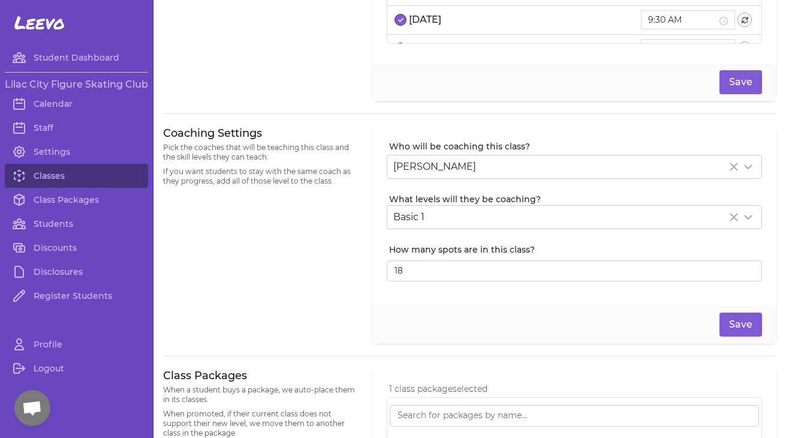
scroll to position [192, 0]
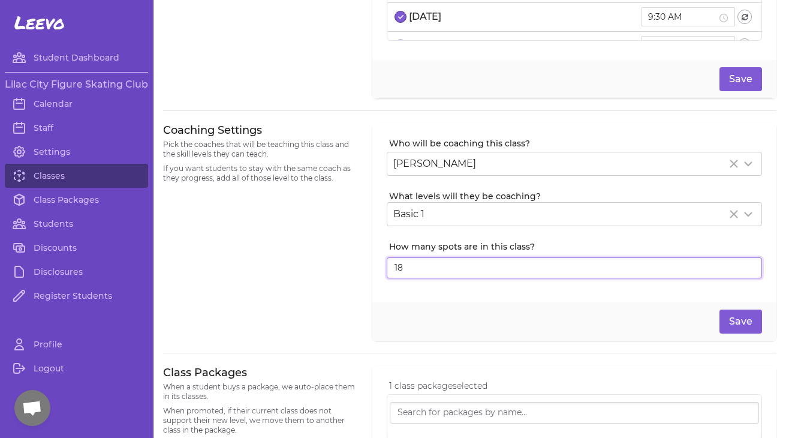
click at [429, 260] on input "18" at bounding box center [574, 268] width 375 height 22
click at [438, 266] on input "18" at bounding box center [574, 268] width 375 height 22
type input "14"
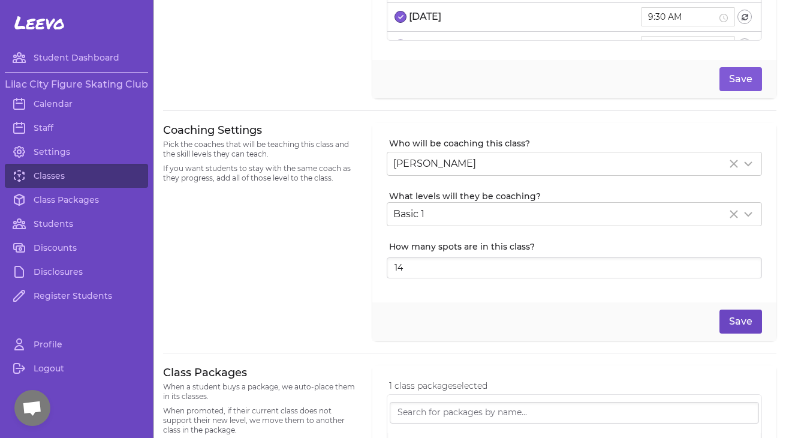
click at [742, 318] on button "Save" at bounding box center [740, 321] width 43 height 24
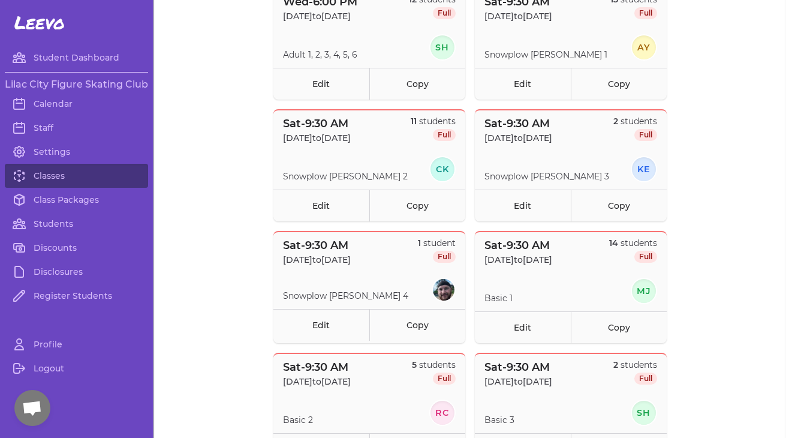
scroll to position [790, 0]
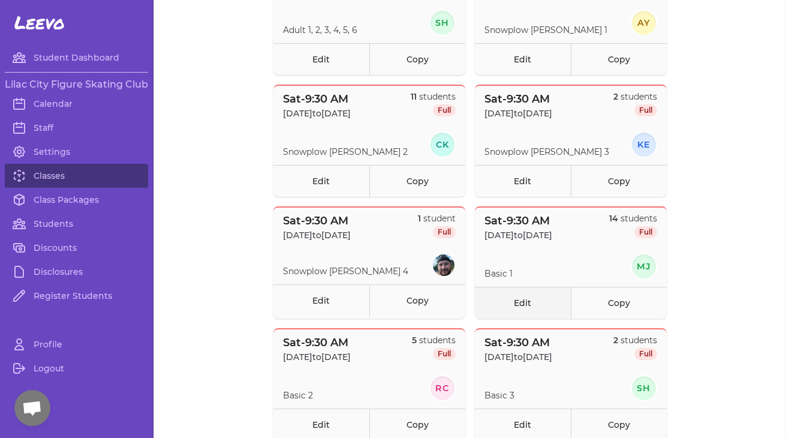
click at [533, 301] on link "Edit" at bounding box center [523, 303] width 96 height 32
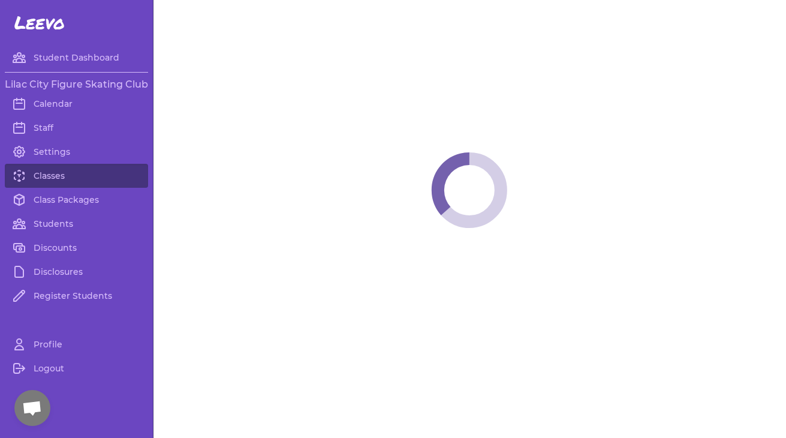
select select "6"
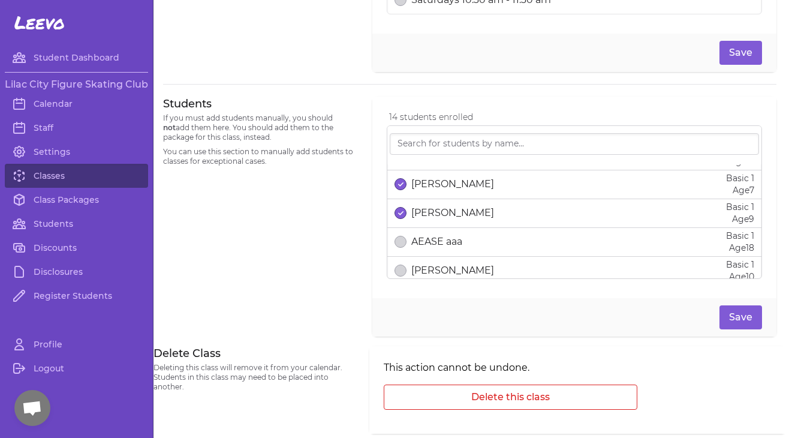
scroll to position [342, 0]
click at [49, 177] on link "Classes" at bounding box center [76, 176] width 143 height 24
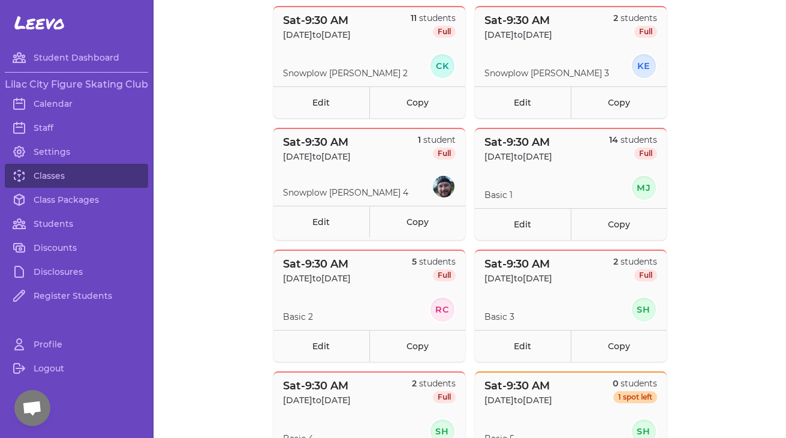
scroll to position [869, 0]
click at [324, 354] on link "Edit" at bounding box center [321, 345] width 96 height 32
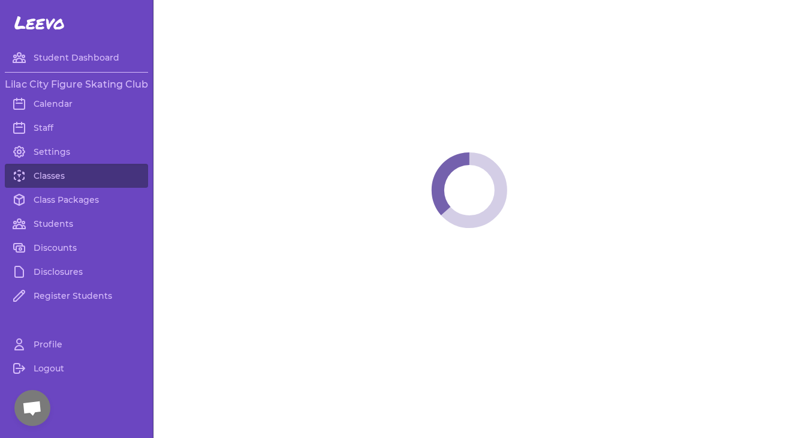
select select "6"
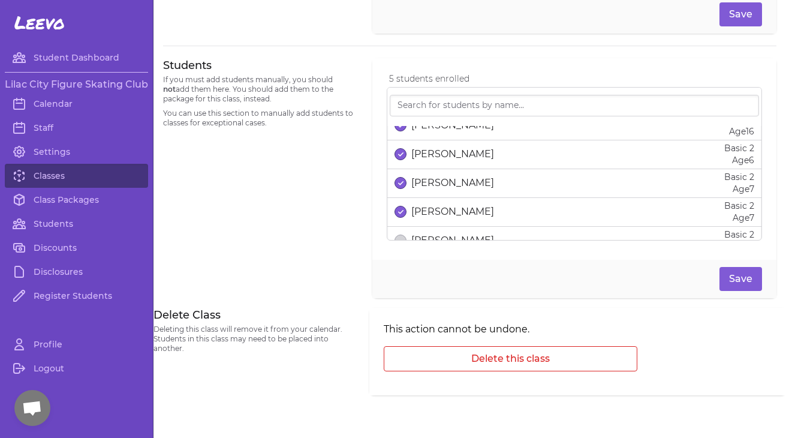
scroll to position [49, 0]
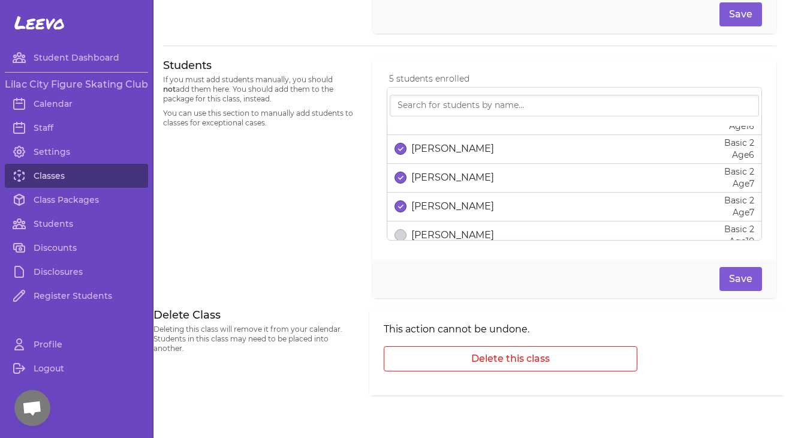
click at [37, 174] on link "Classes" at bounding box center [76, 176] width 143 height 24
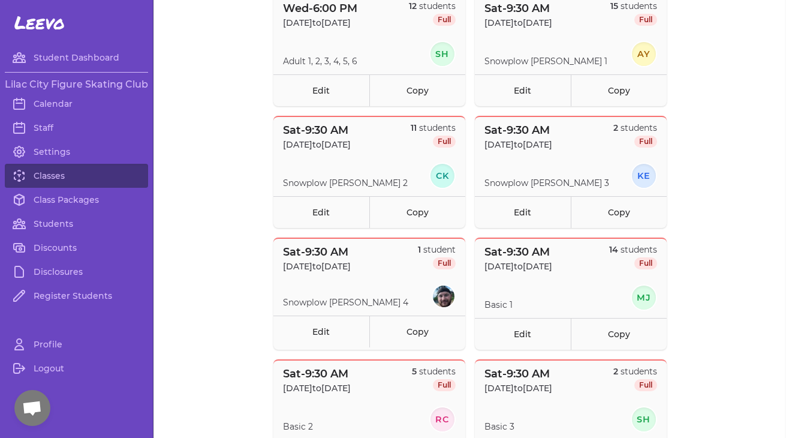
scroll to position [1079, 0]
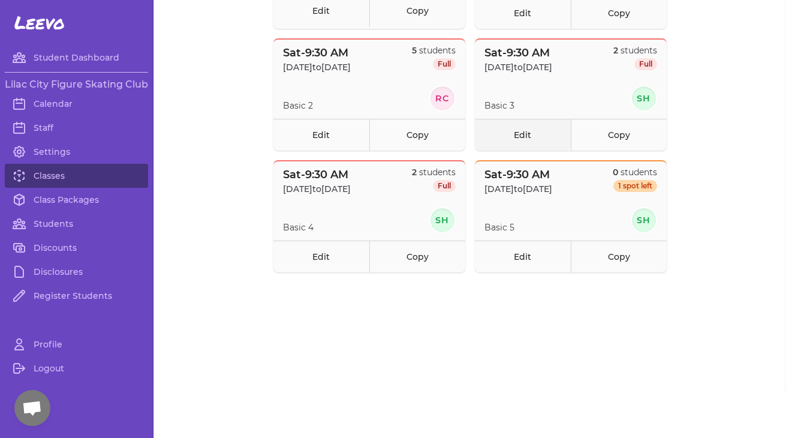
click at [511, 141] on link "Edit" at bounding box center [523, 135] width 96 height 32
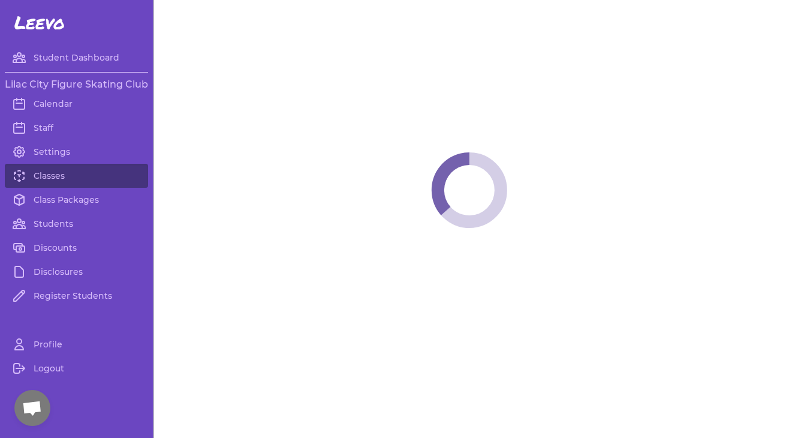
select select "6"
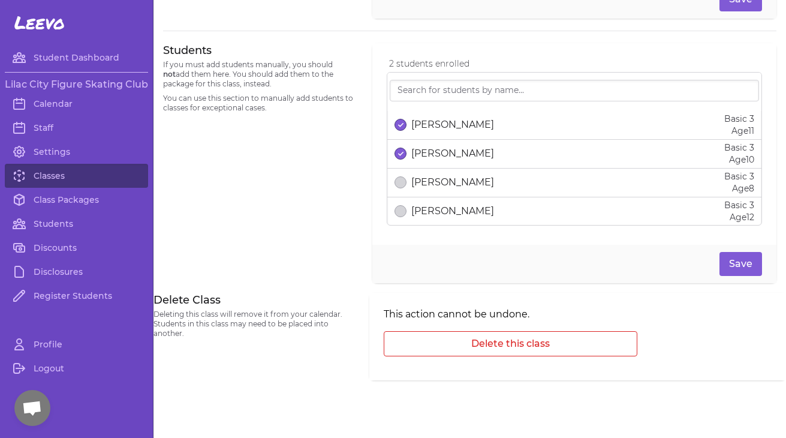
scroll to position [773, 0]
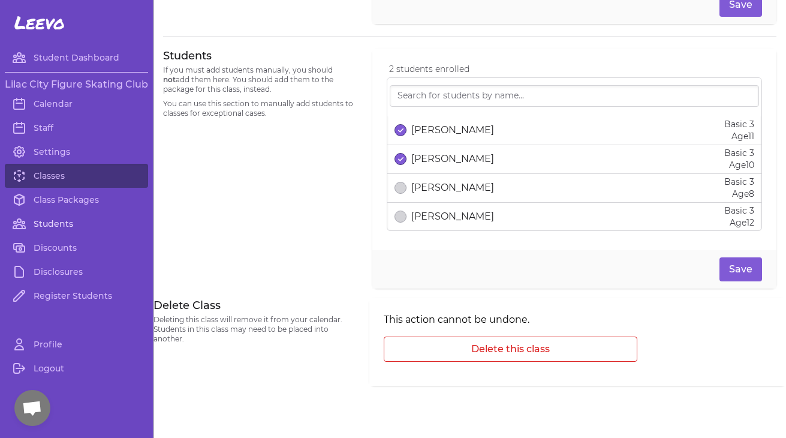
click at [57, 227] on link "Students" at bounding box center [76, 224] width 143 height 24
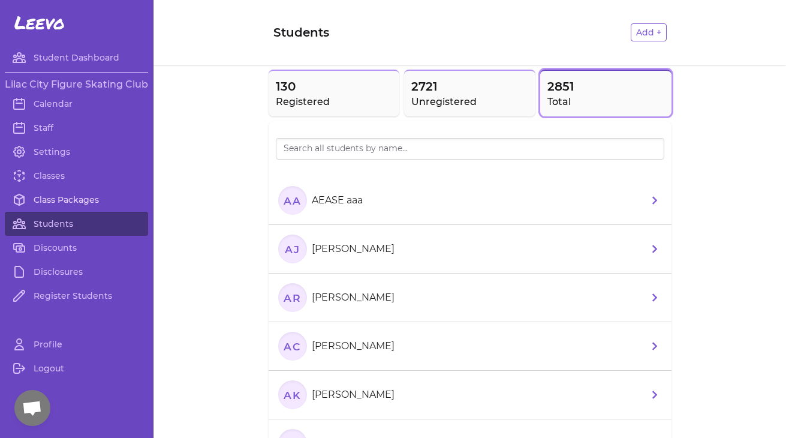
click at [52, 188] on link "Class Packages" at bounding box center [76, 200] width 143 height 24
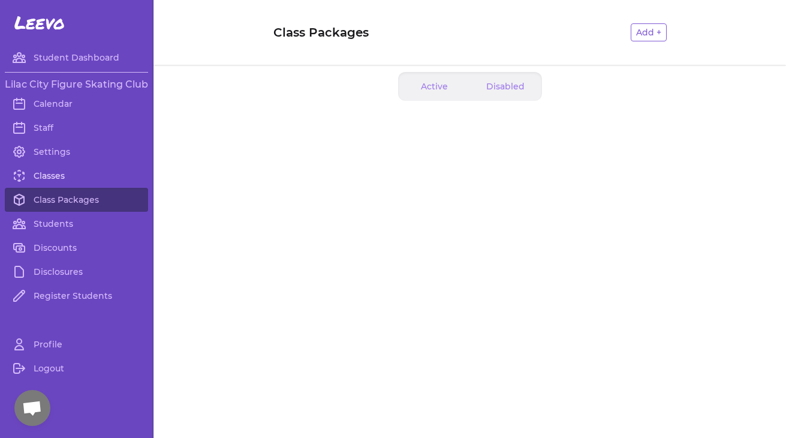
click at [53, 174] on link "Classes" at bounding box center [76, 176] width 143 height 24
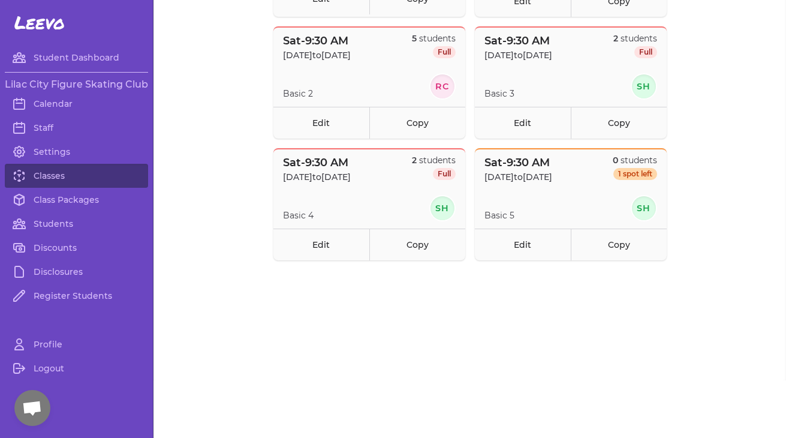
scroll to position [1091, 0]
click at [315, 239] on link "Edit" at bounding box center [321, 245] width 96 height 32
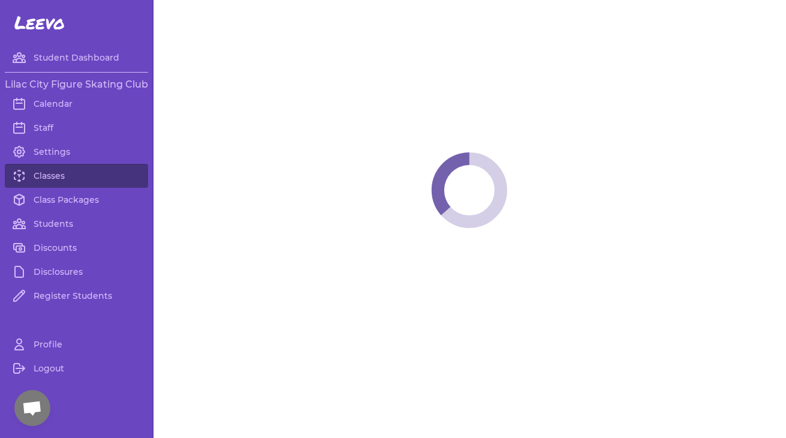
select select "6"
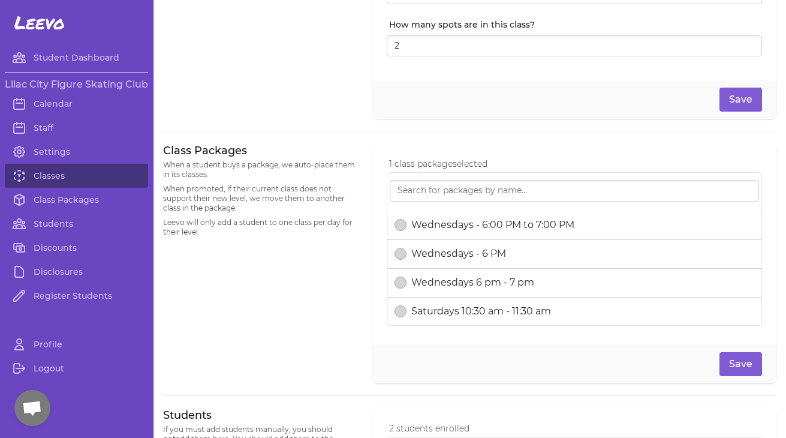
scroll to position [721, 0]
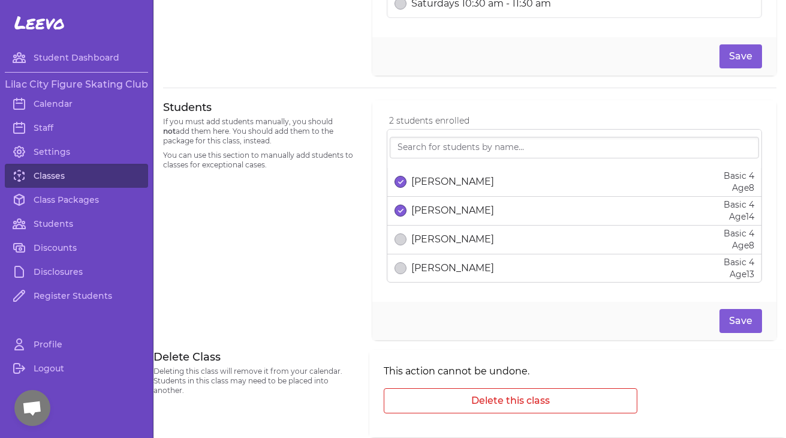
click at [49, 176] on link "Classes" at bounding box center [76, 176] width 143 height 24
